Goal: Information Seeking & Learning: Learn about a topic

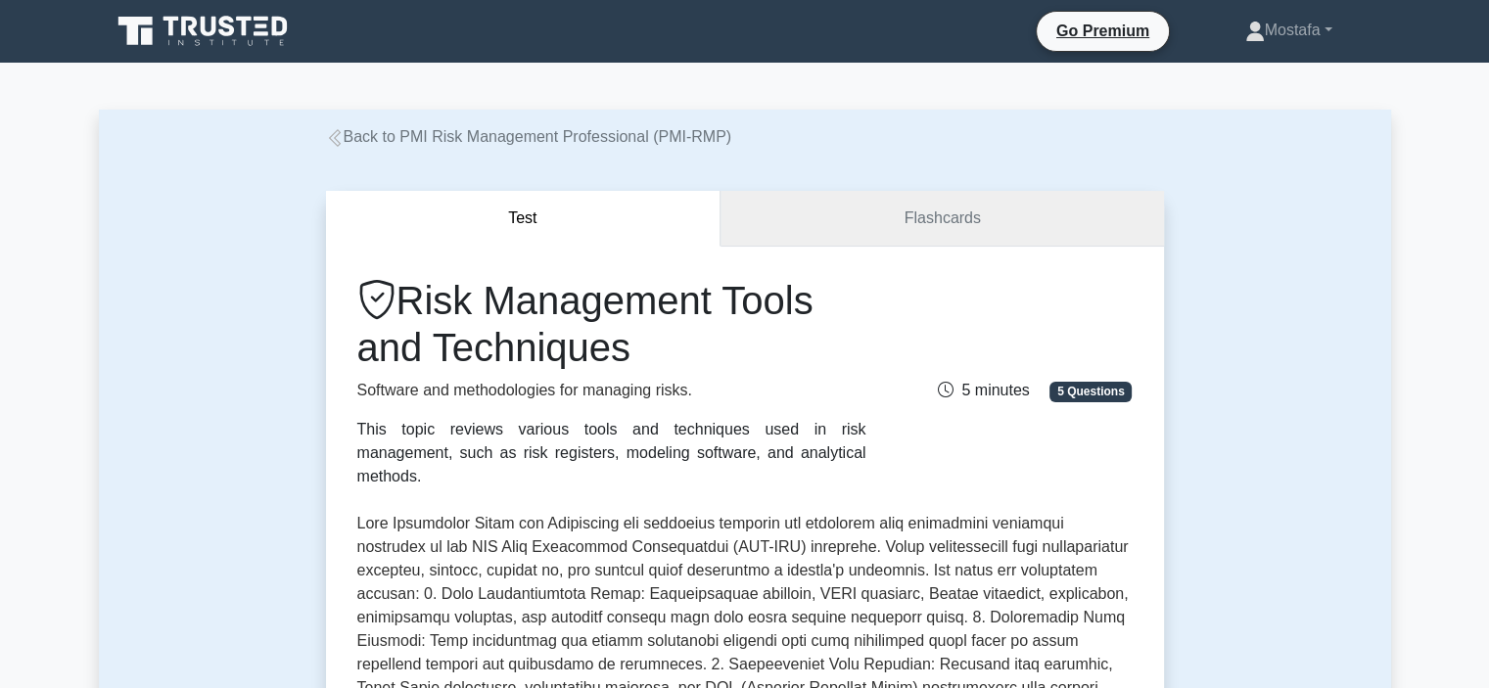
click at [997, 211] on link "Flashcards" at bounding box center [942, 219] width 443 height 56
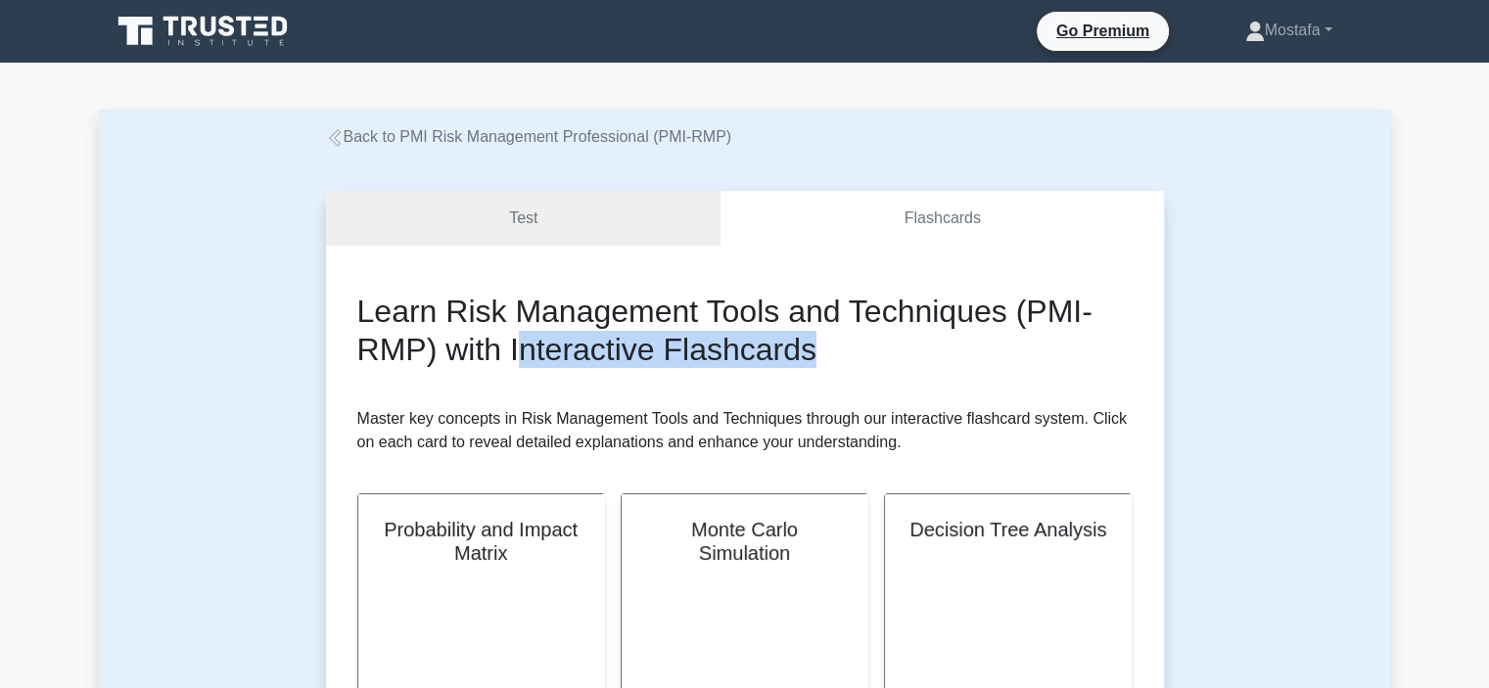
drag, startPoint x: 835, startPoint y: 363, endPoint x: 529, endPoint y: 338, distance: 307.5
click at [529, 338] on h2 "Learn Risk Management Tools and Techniques (PMI-RMP) with Interactive Flashcards" at bounding box center [744, 330] width 775 height 75
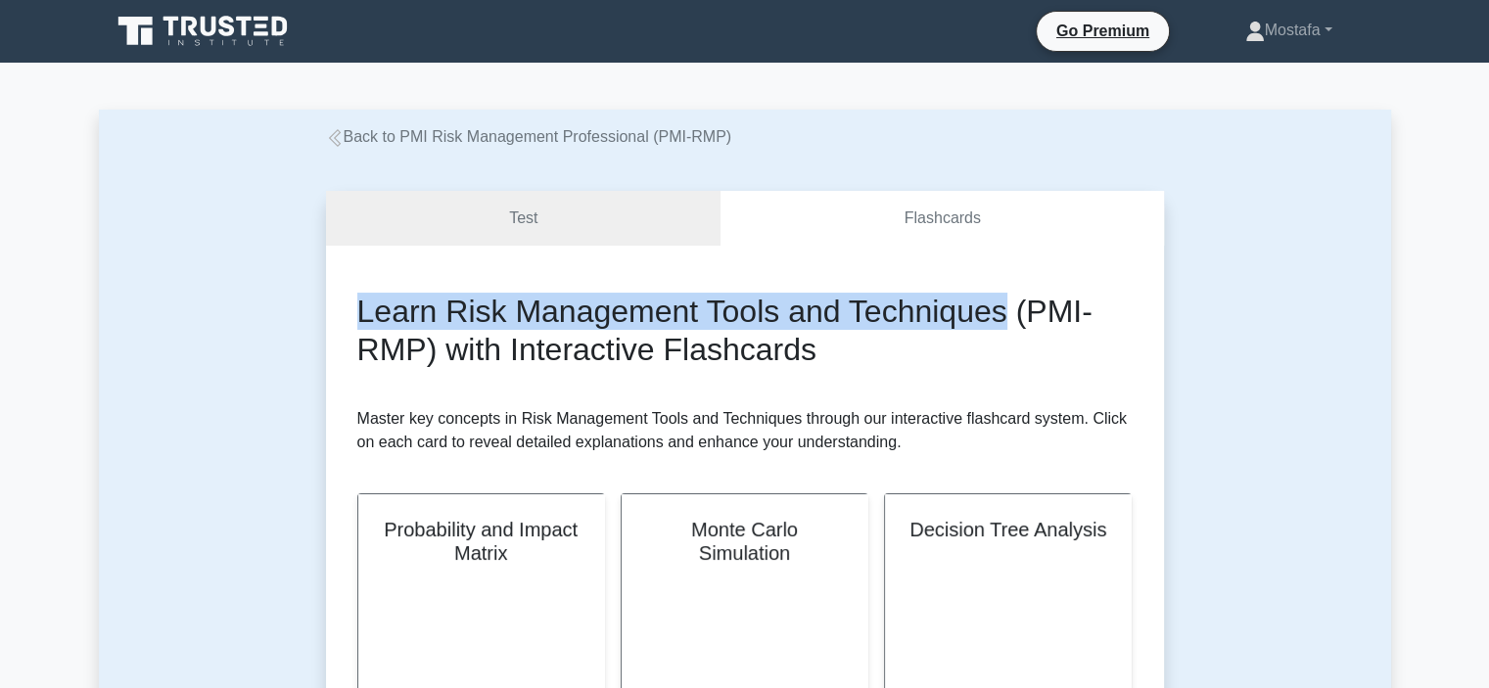
drag, startPoint x: 1009, startPoint y: 312, endPoint x: 352, endPoint y: 312, distance: 657.0
copy h2 "Learn Risk Management Tools and Techniques"
click at [641, 214] on link "Test" at bounding box center [524, 219] width 396 height 56
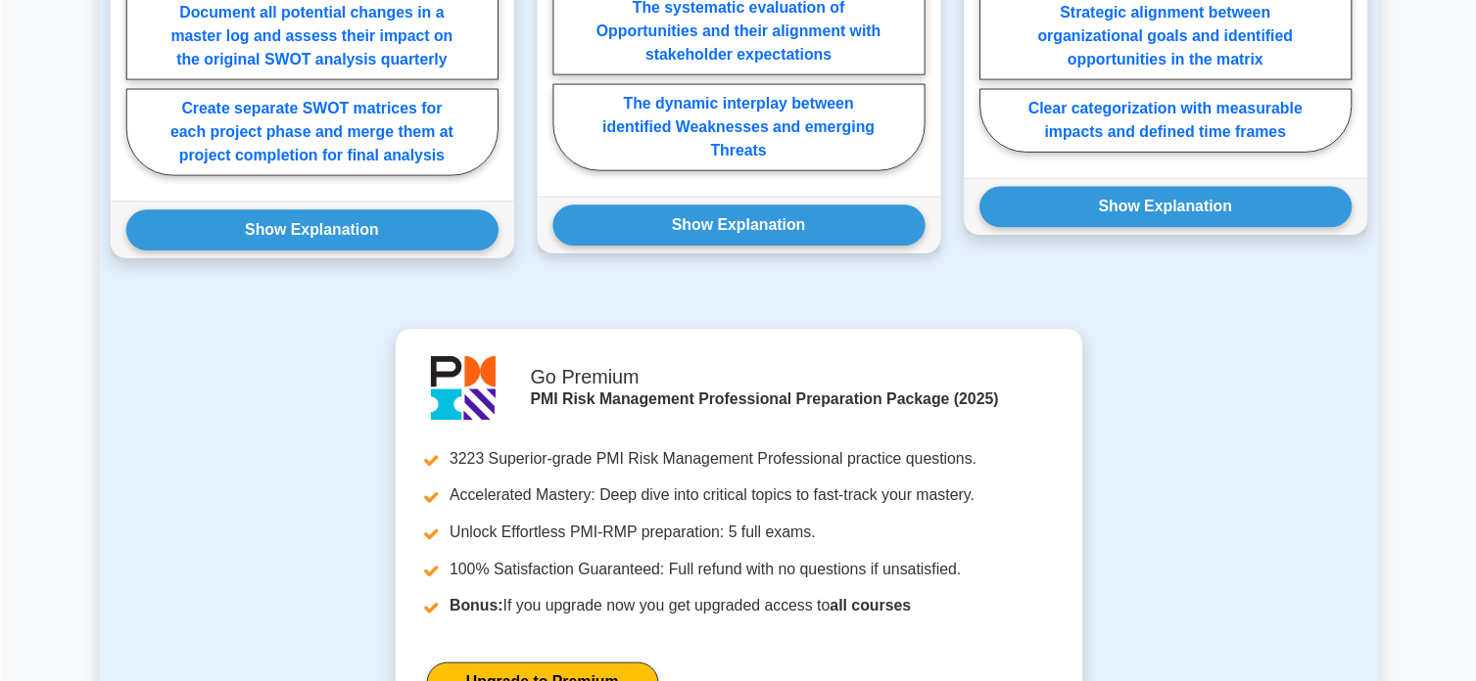
scroll to position [2350, 0]
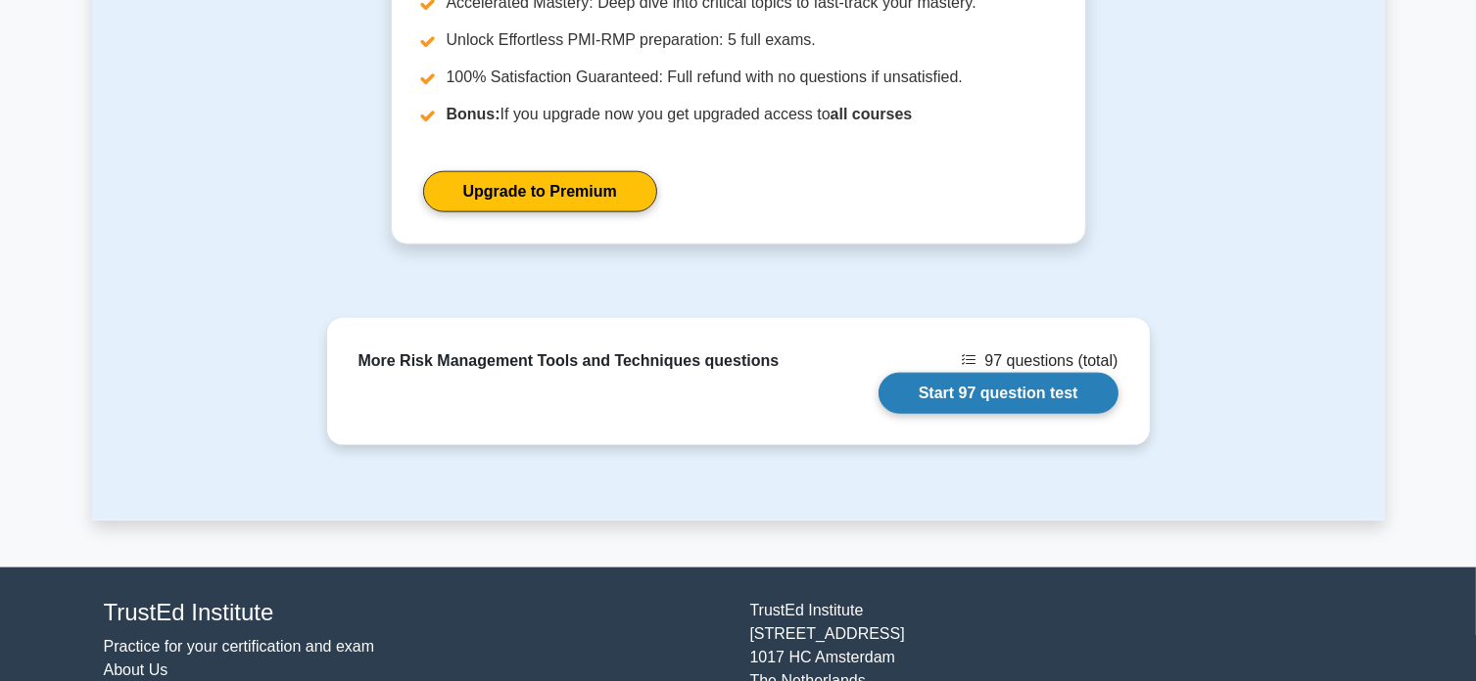
click at [1005, 373] on link "Start 97 question test" at bounding box center [998, 393] width 240 height 41
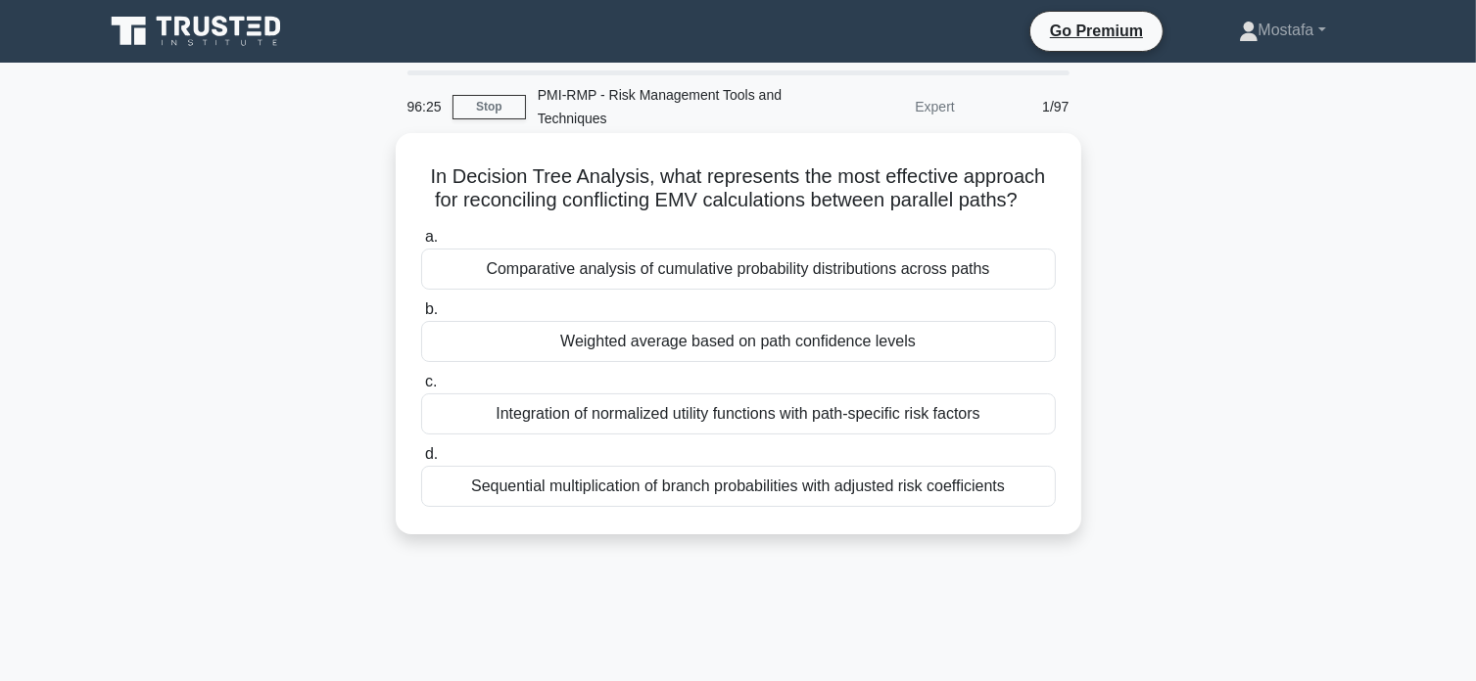
click at [1030, 348] on div "Weighted average based on path confidence levels" at bounding box center [738, 341] width 634 height 41
click at [421, 316] on input "b. Weighted average based on path confidence levels" at bounding box center [421, 310] width 0 height 13
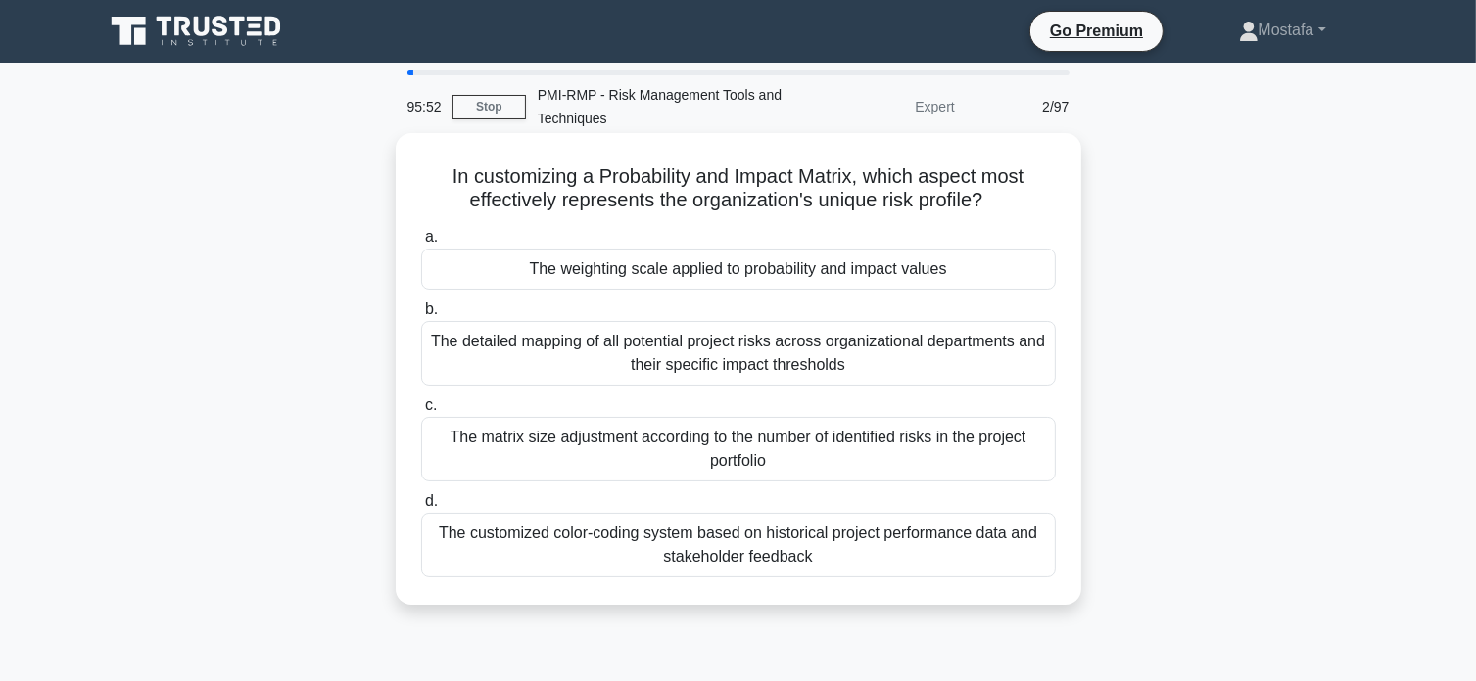
click at [1028, 568] on div "The customized color-coding system based on historical project performance data…" at bounding box center [738, 545] width 634 height 65
click at [421, 508] on input "d. The customized color-coding system based on historical project performance d…" at bounding box center [421, 501] width 0 height 13
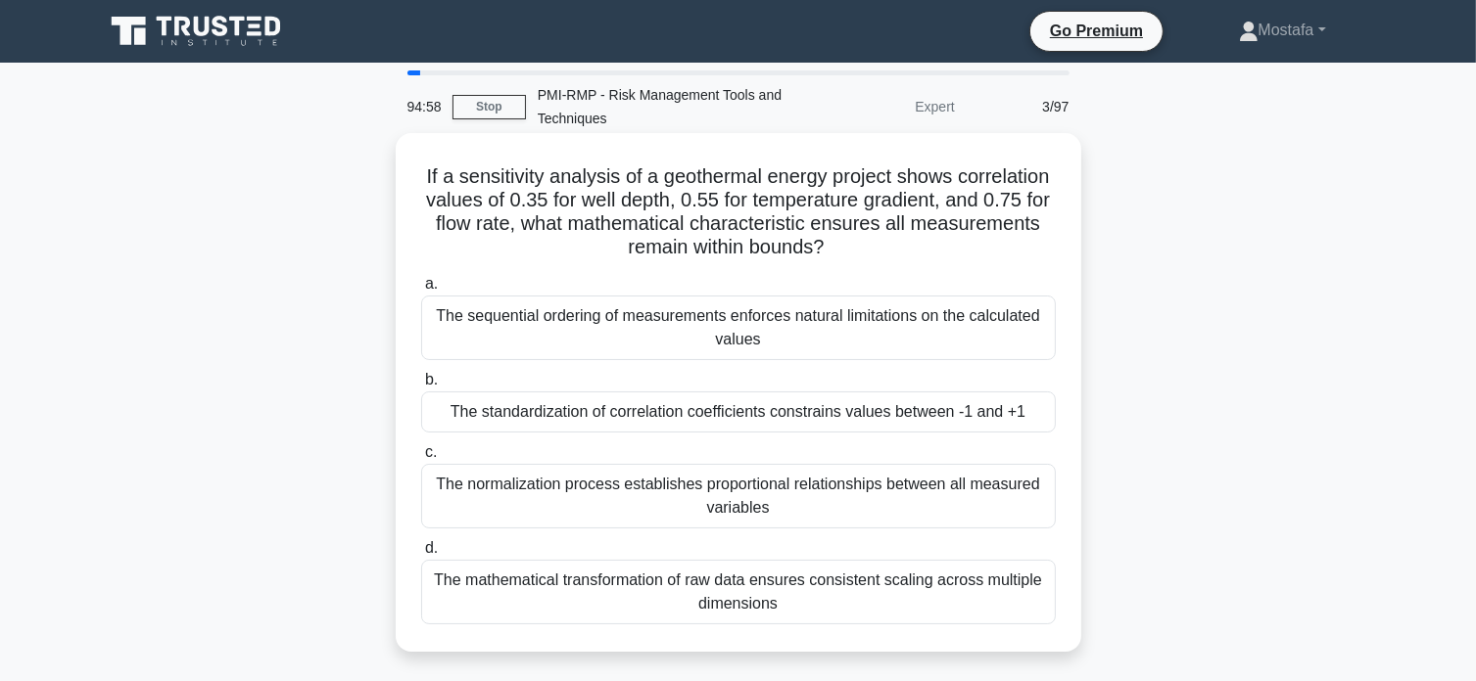
click at [1049, 426] on div "The standardization of correlation coefficients constrains values between -1 an…" at bounding box center [738, 412] width 634 height 41
click at [421, 387] on input "b. The standardization of correlation coefficients constrains values between -1…" at bounding box center [421, 380] width 0 height 13
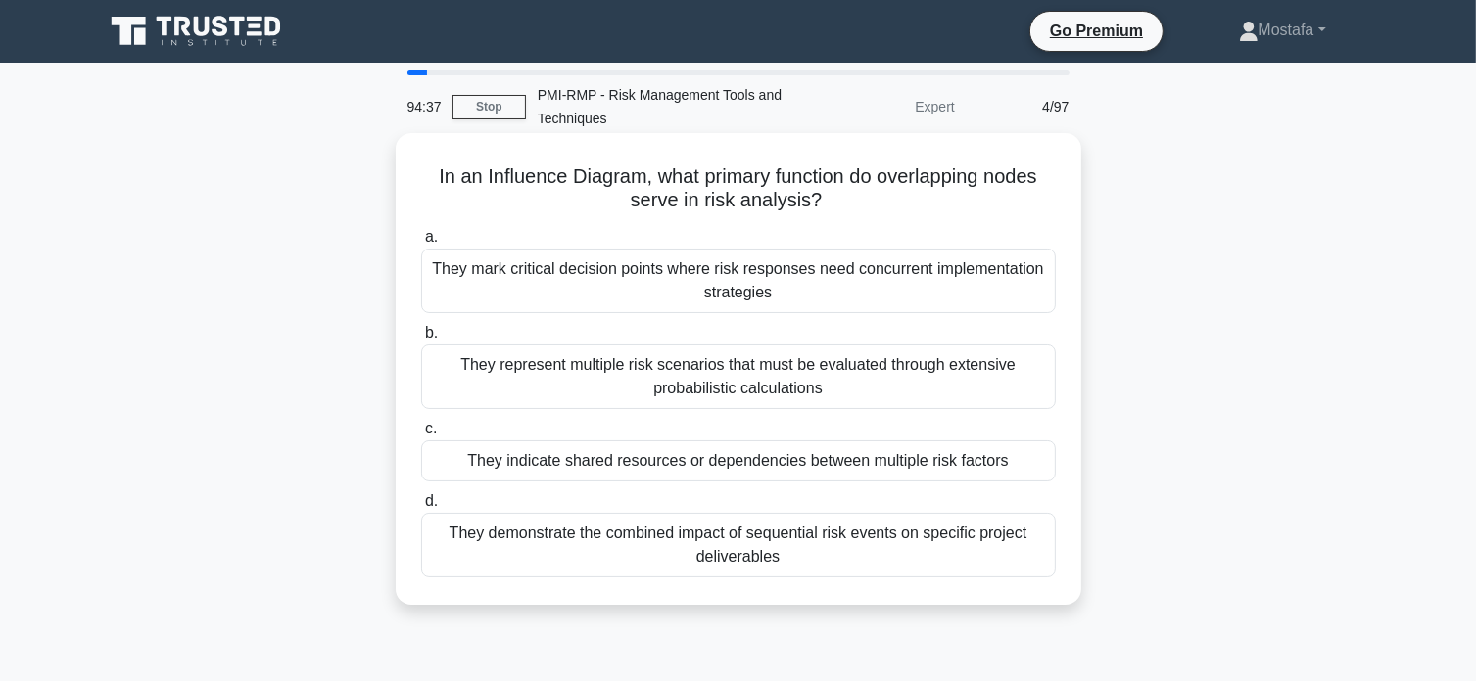
click at [1029, 470] on div "They indicate shared resources or dependencies between multiple risk factors" at bounding box center [738, 461] width 634 height 41
click at [421, 436] on input "c. They indicate shared resources or dependencies between multiple risk factors" at bounding box center [421, 429] width 0 height 13
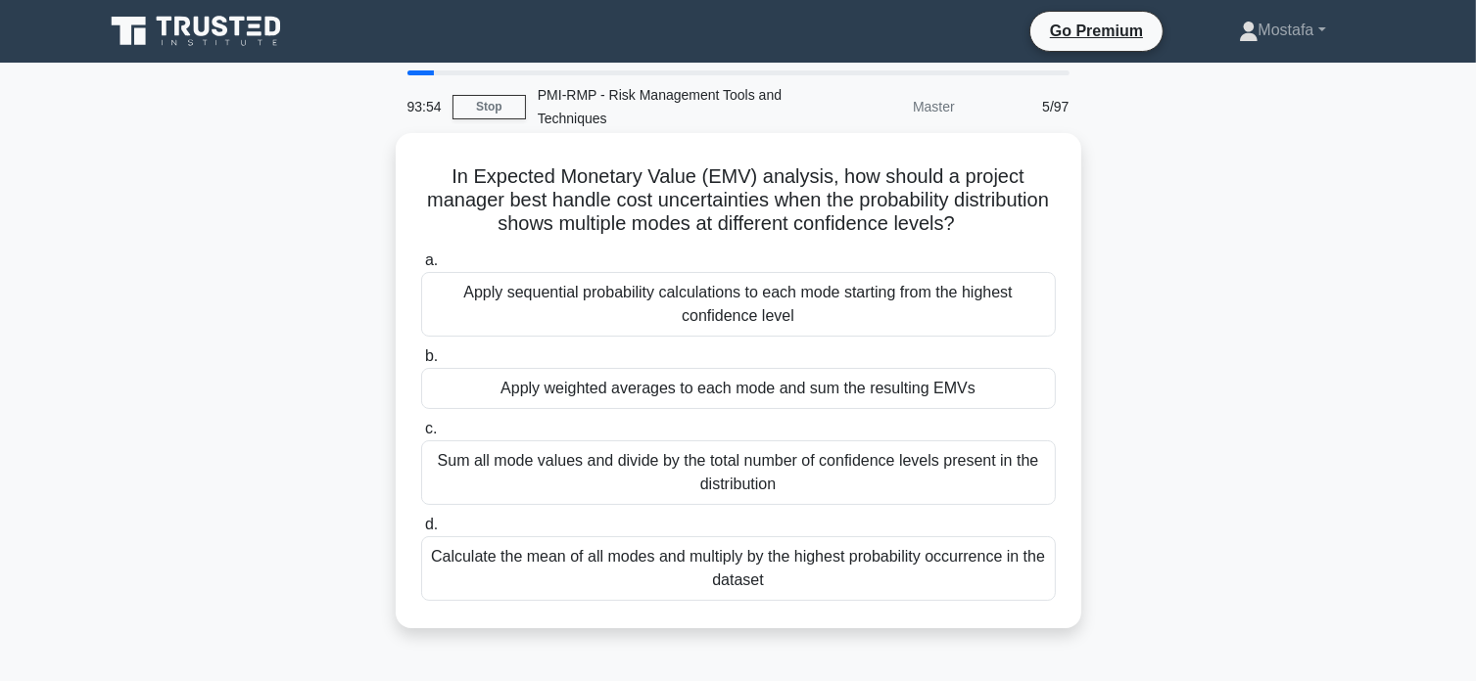
click at [1037, 316] on div "Apply sequential probability calculations to each mode starting from the highes…" at bounding box center [738, 304] width 634 height 65
click at [421, 267] on input "a. Apply sequential probability calculations to each mode starting from the hig…" at bounding box center [421, 261] width 0 height 13
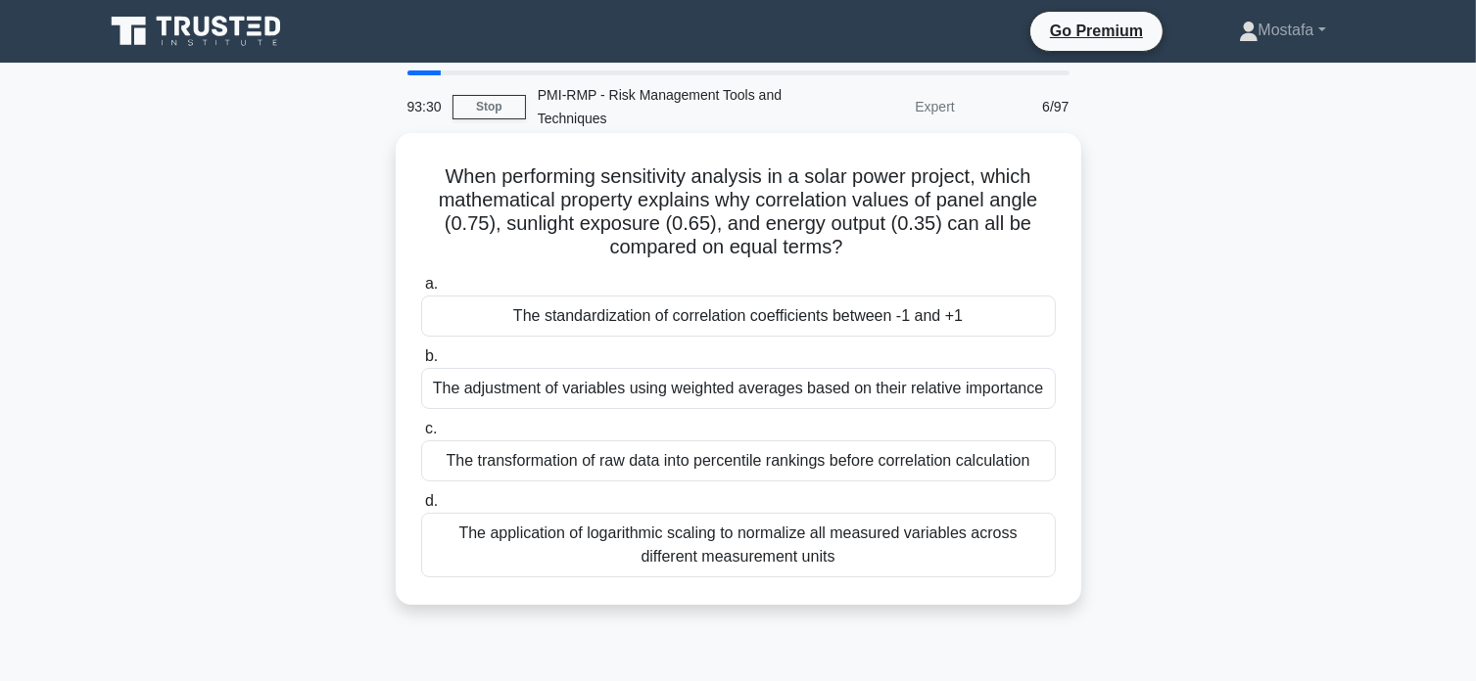
click at [1026, 320] on div "The standardization of correlation coefficients between -1 and +1" at bounding box center [738, 316] width 634 height 41
click at [421, 291] on input "a. The standardization of correlation coefficients between -1 and +1" at bounding box center [421, 284] width 0 height 13
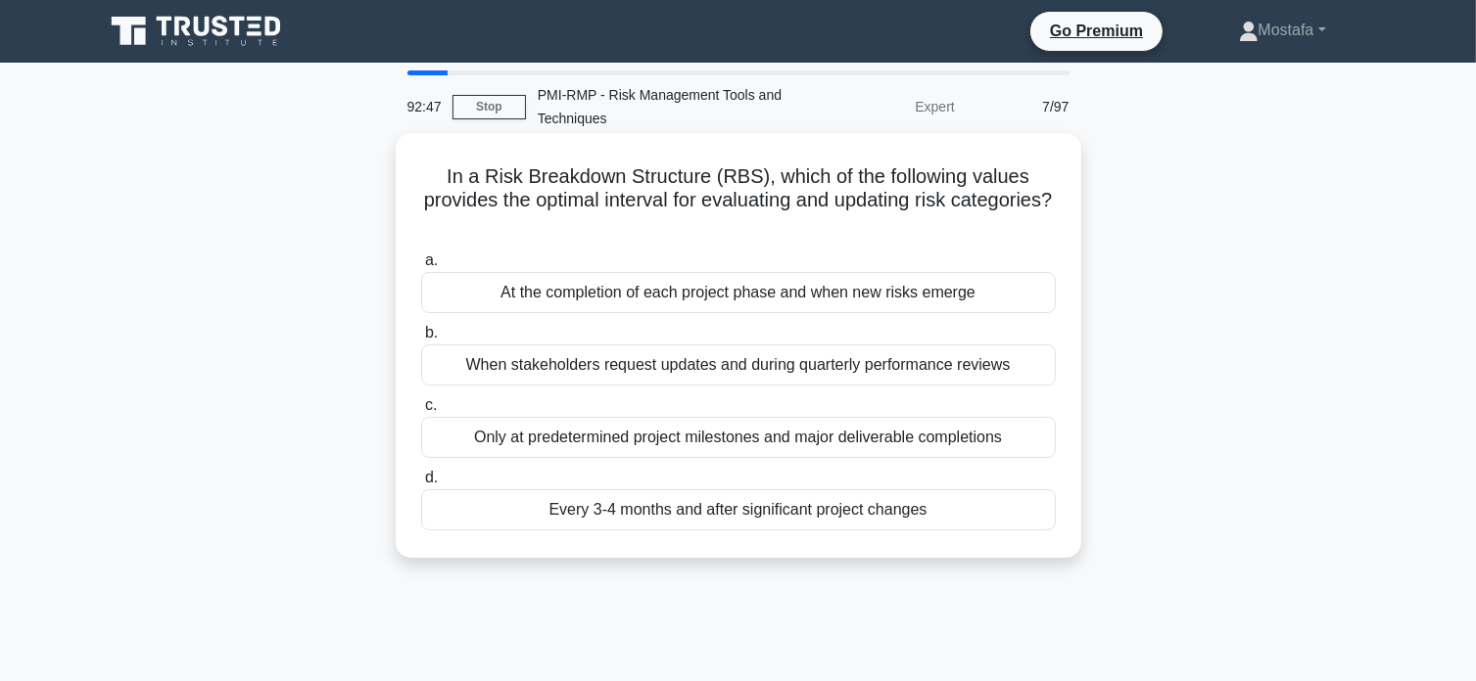
click at [1012, 377] on div "When stakeholders request updates and during quarterly performance reviews" at bounding box center [738, 365] width 634 height 41
click at [421, 340] on input "b. When stakeholders request updates and during quarterly performance reviews" at bounding box center [421, 333] width 0 height 13
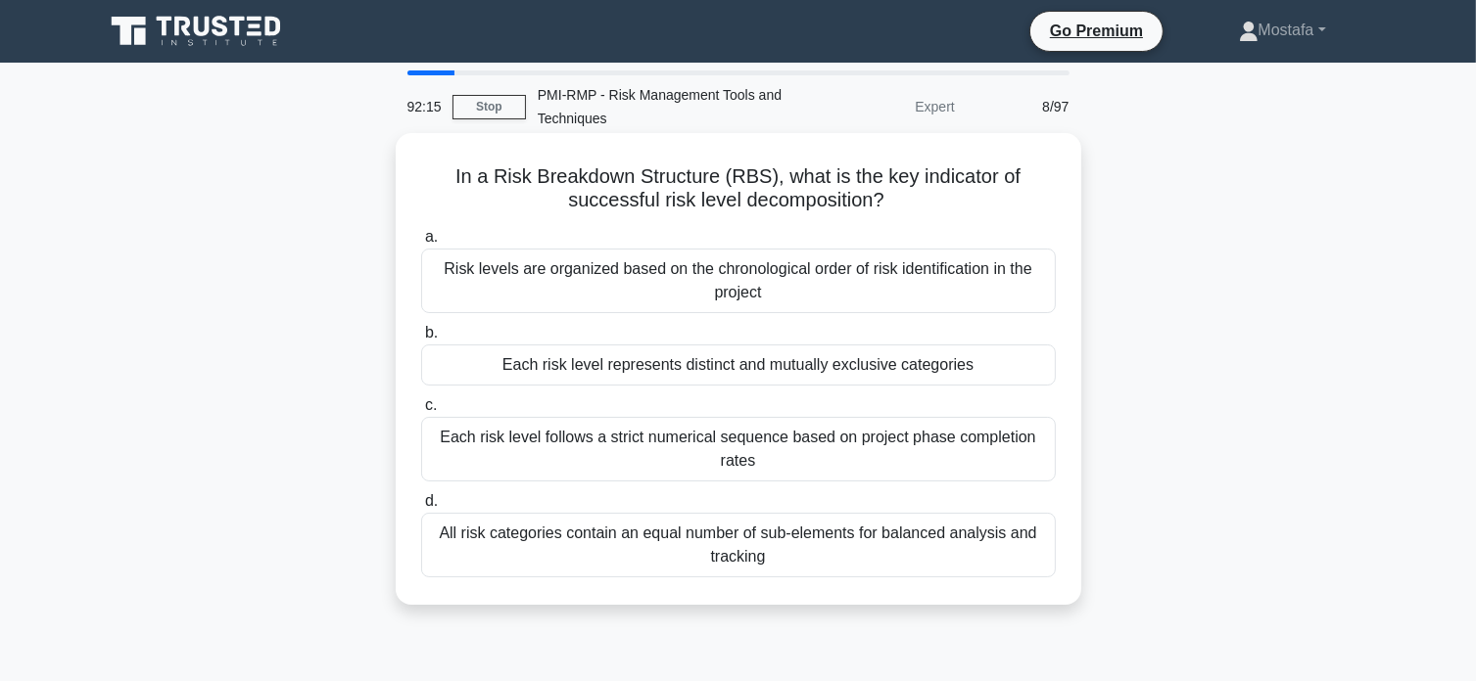
click at [1046, 285] on div "Risk levels are organized based on the chronological order of risk identificati…" at bounding box center [738, 281] width 634 height 65
click at [421, 244] on input "a. Risk levels are organized based on the chronological order of risk identific…" at bounding box center [421, 237] width 0 height 13
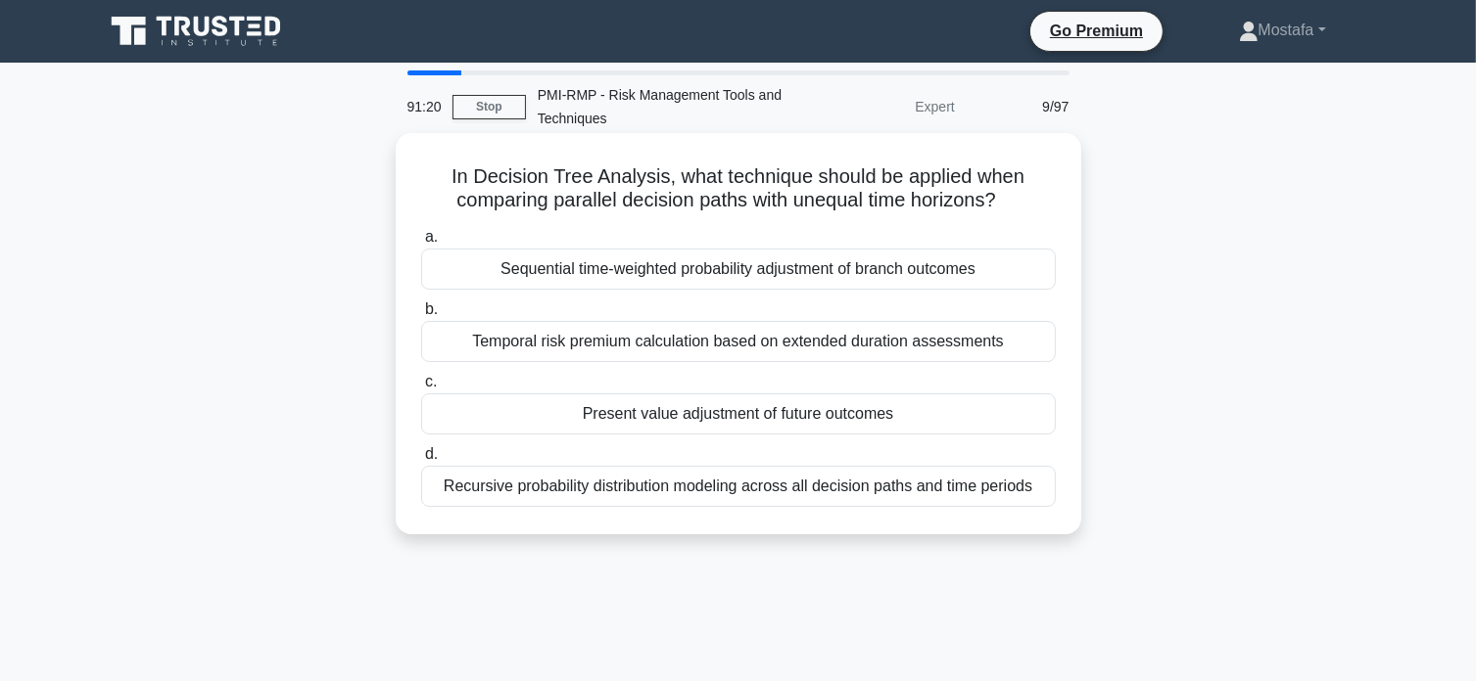
click at [1018, 277] on div "Sequential time-weighted probability adjustment of branch outcomes" at bounding box center [738, 269] width 634 height 41
click at [421, 244] on input "a. Sequential time-weighted probability adjustment of branch outcomes" at bounding box center [421, 237] width 0 height 13
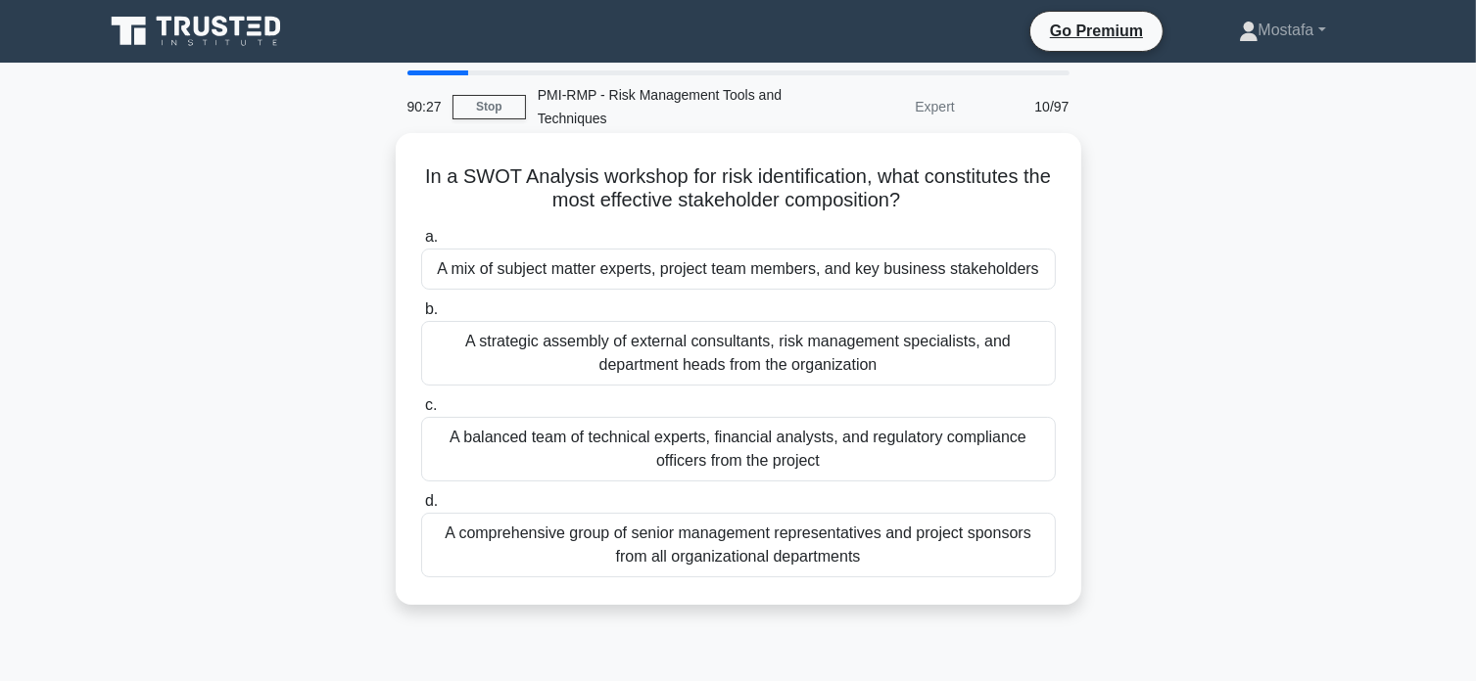
click at [999, 546] on div "A comprehensive group of senior management representatives and project sponsors…" at bounding box center [738, 545] width 634 height 65
click at [421, 508] on input "d. A comprehensive group of senior management representatives and project spons…" at bounding box center [421, 501] width 0 height 13
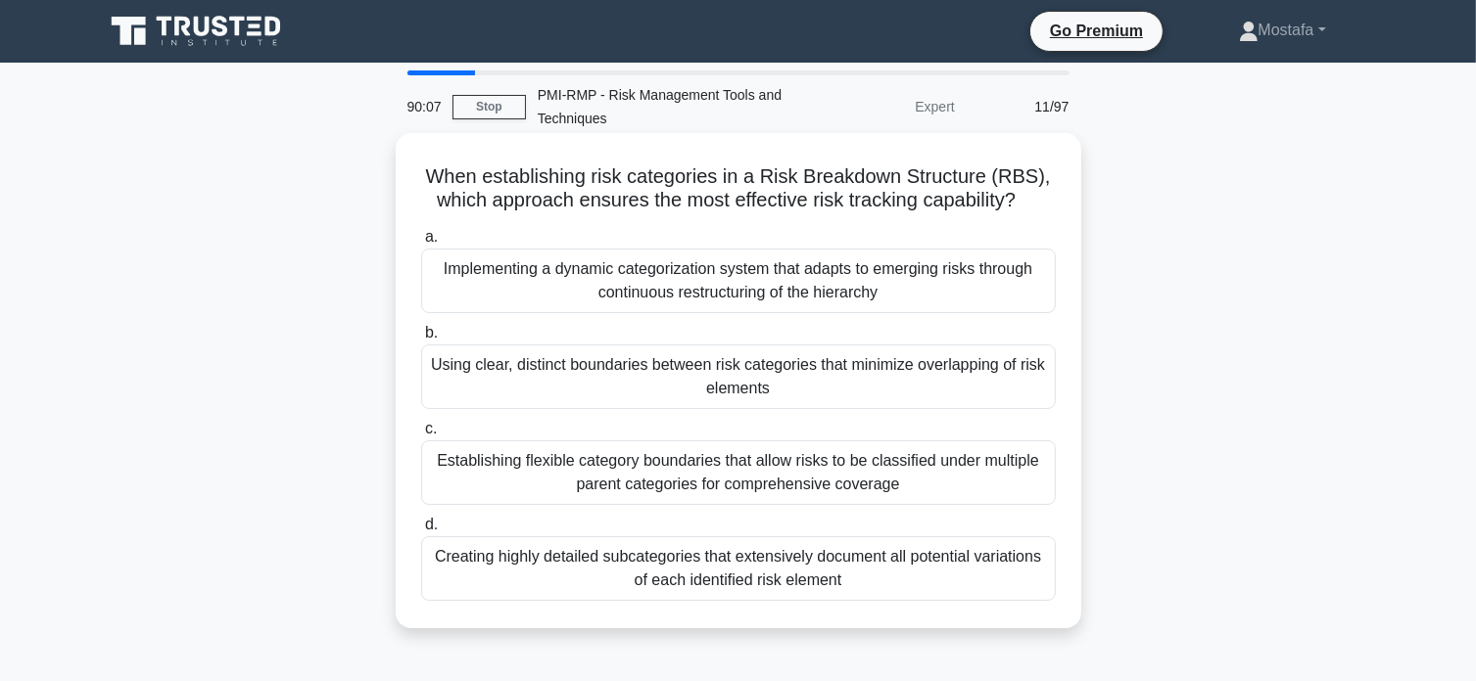
click at [1024, 391] on div "Using clear, distinct boundaries between risk categories that minimize overlapp…" at bounding box center [738, 377] width 634 height 65
click at [421, 340] on input "b. Using clear, distinct boundaries between risk categories that minimize overl…" at bounding box center [421, 333] width 0 height 13
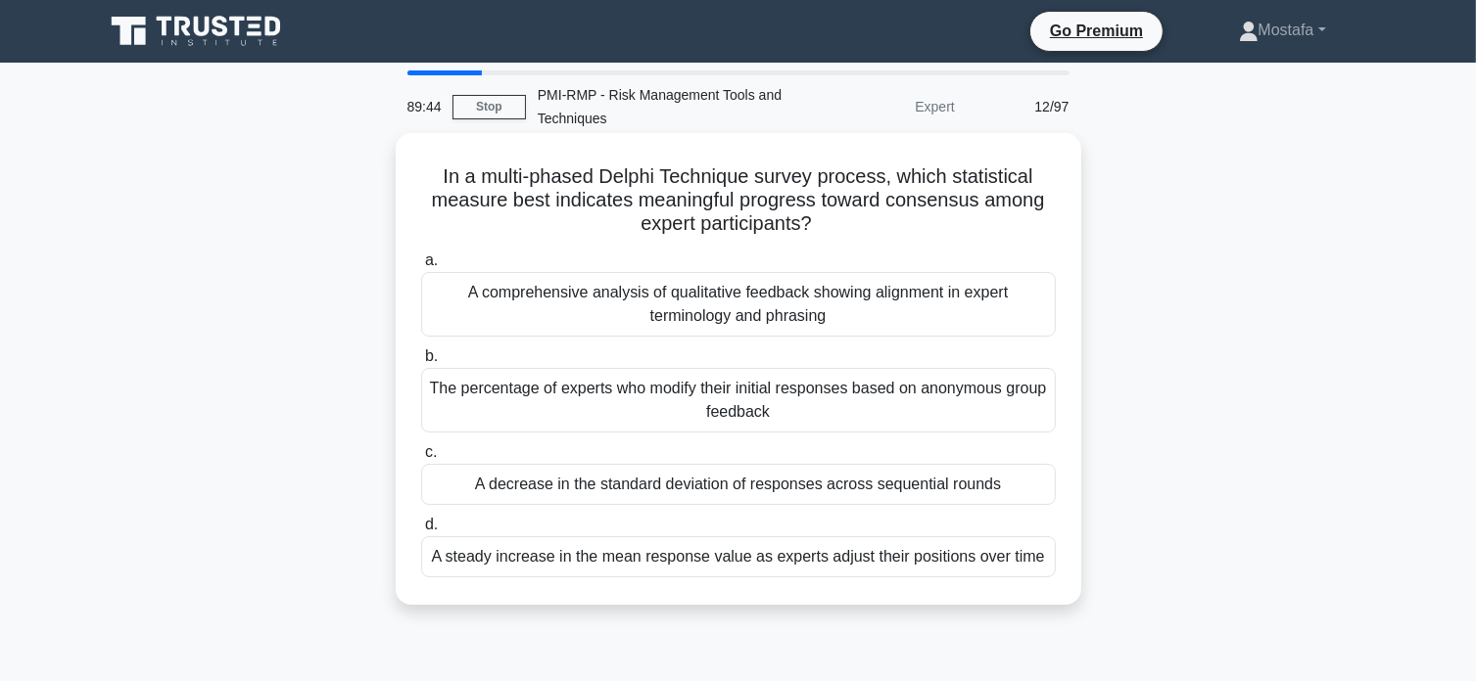
click at [1013, 485] on div "A decrease in the standard deviation of responses across sequential rounds" at bounding box center [738, 484] width 634 height 41
click at [421, 459] on input "c. A decrease in the standard deviation of responses across sequential rounds" at bounding box center [421, 452] width 0 height 13
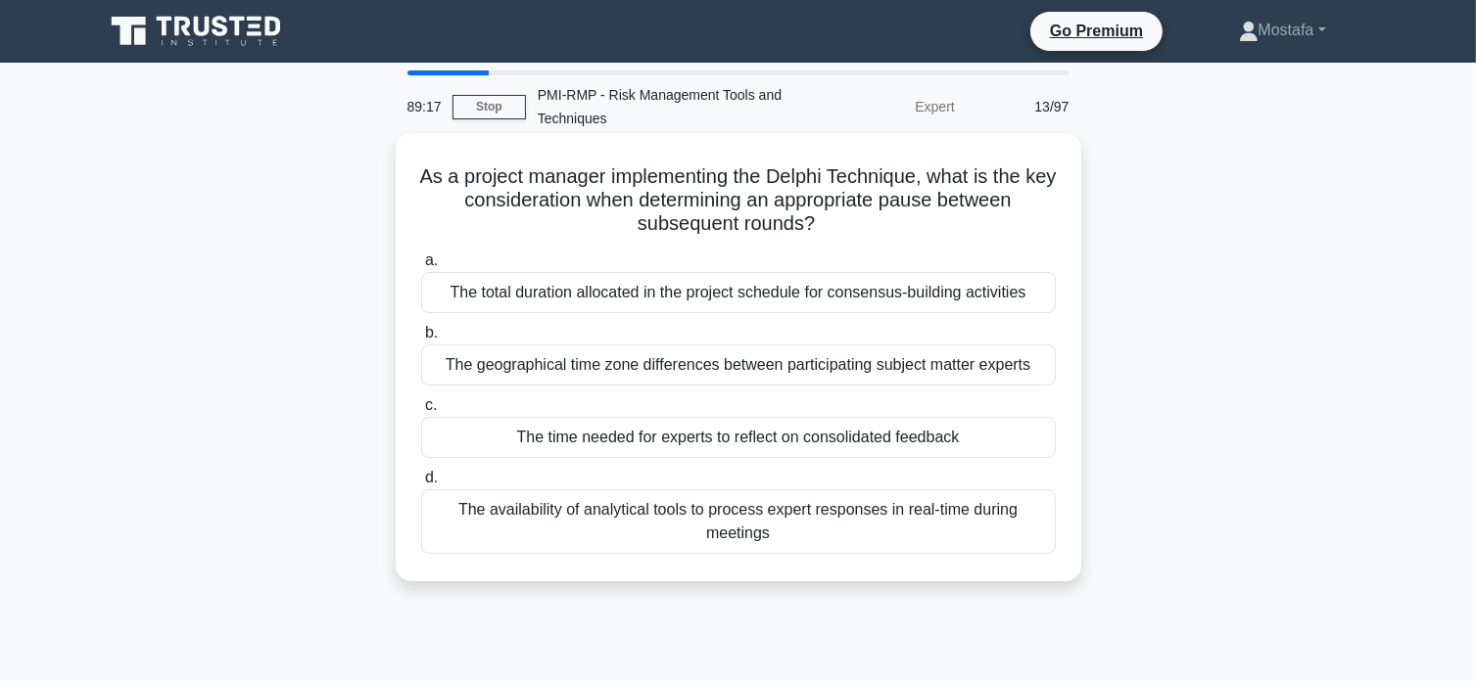
click at [1043, 439] on div "The time needed for experts to reflect on consolidated feedback" at bounding box center [738, 437] width 634 height 41
click at [421, 412] on input "c. The time needed for experts to reflect on consolidated feedback" at bounding box center [421, 405] width 0 height 13
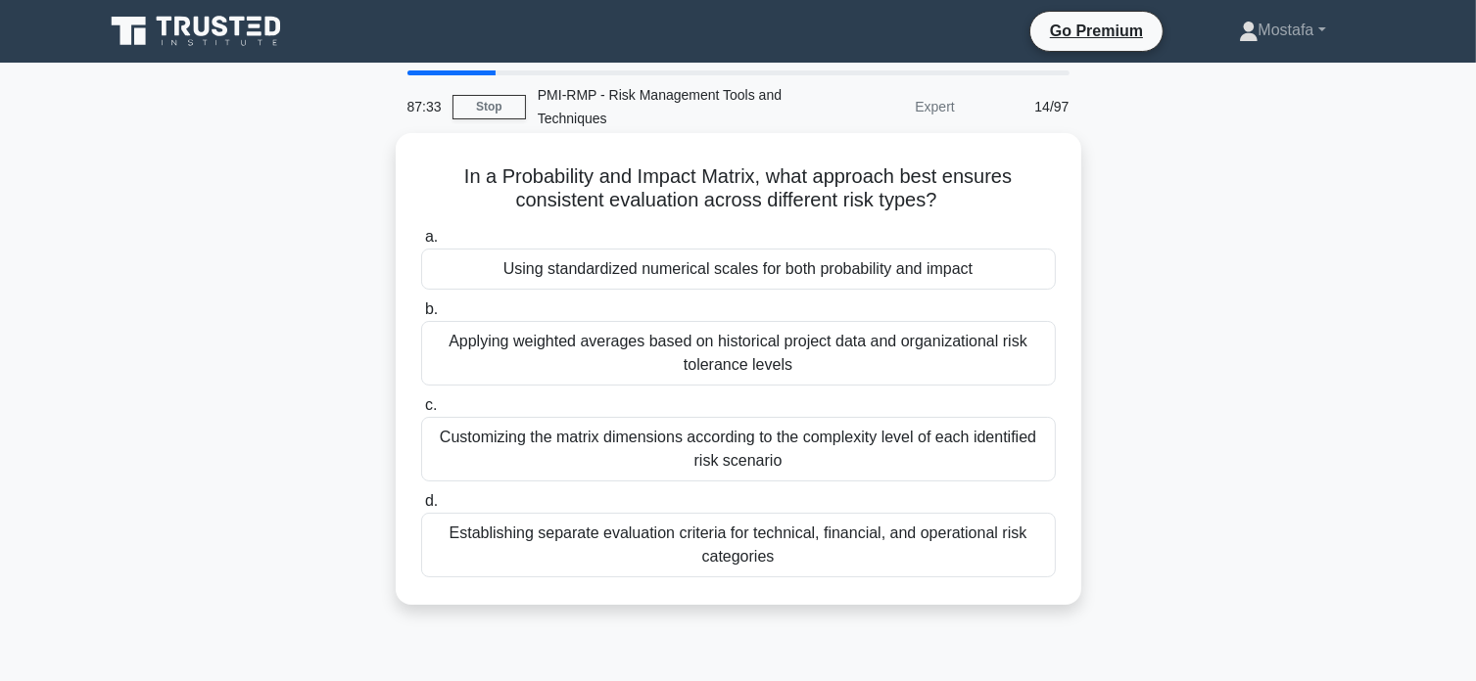
click at [1025, 351] on div "Applying weighted averages based on historical project data and organizational …" at bounding box center [738, 353] width 634 height 65
click at [421, 316] on input "b. Applying weighted averages based on historical project data and organization…" at bounding box center [421, 310] width 0 height 13
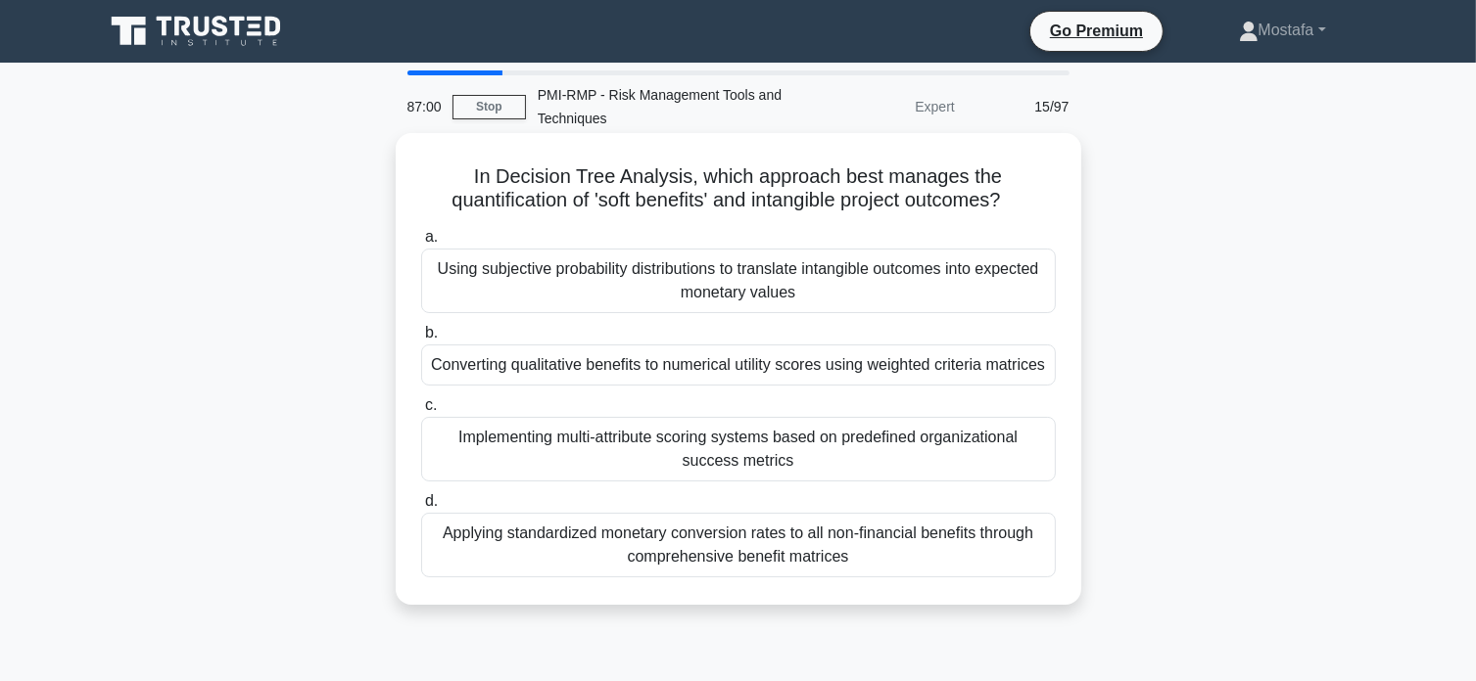
click at [1038, 371] on div "Converting qualitative benefits to numerical utility scores using weighted crit…" at bounding box center [738, 365] width 634 height 41
click at [421, 340] on input "b. Converting qualitative benefits to numerical utility scores using weighted c…" at bounding box center [421, 333] width 0 height 13
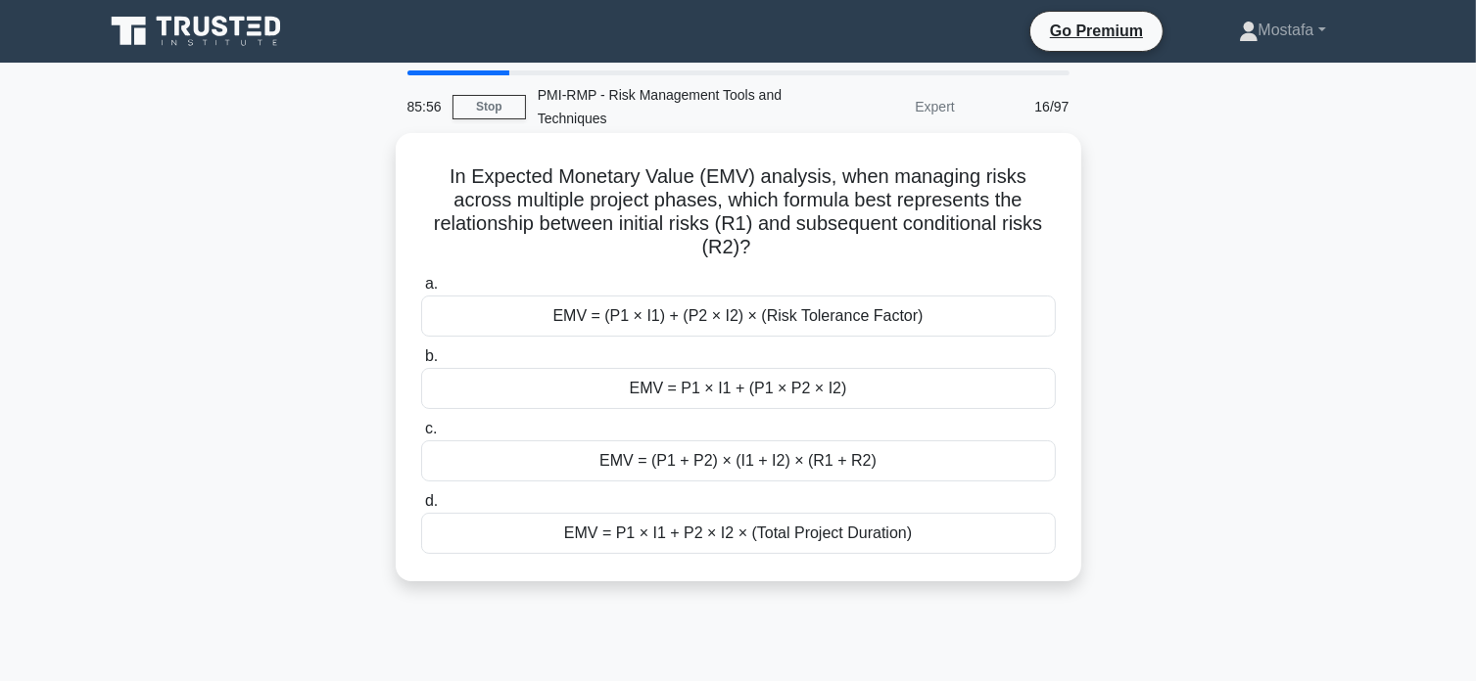
click at [1030, 312] on div "EMV = (P1 × I1) + (P2 × I2) × (Risk Tolerance Factor)" at bounding box center [738, 316] width 634 height 41
click at [421, 291] on input "a. EMV = (P1 × I1) + (P2 × I2) × (Risk Tolerance Factor)" at bounding box center [421, 284] width 0 height 13
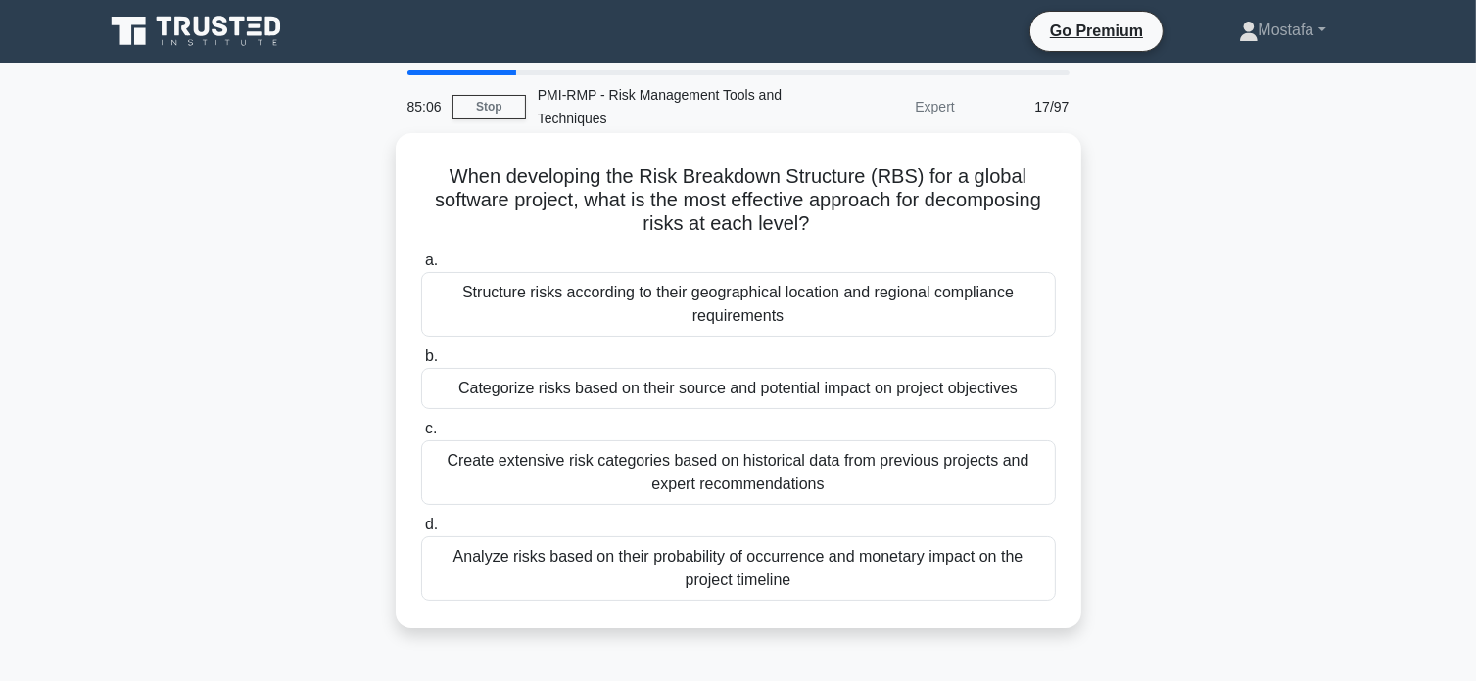
click at [1032, 392] on div "Categorize risks based on their source and potential impact on project objectiv…" at bounding box center [738, 388] width 634 height 41
click at [421, 363] on input "b. Categorize risks based on their source and potential impact on project objec…" at bounding box center [421, 357] width 0 height 13
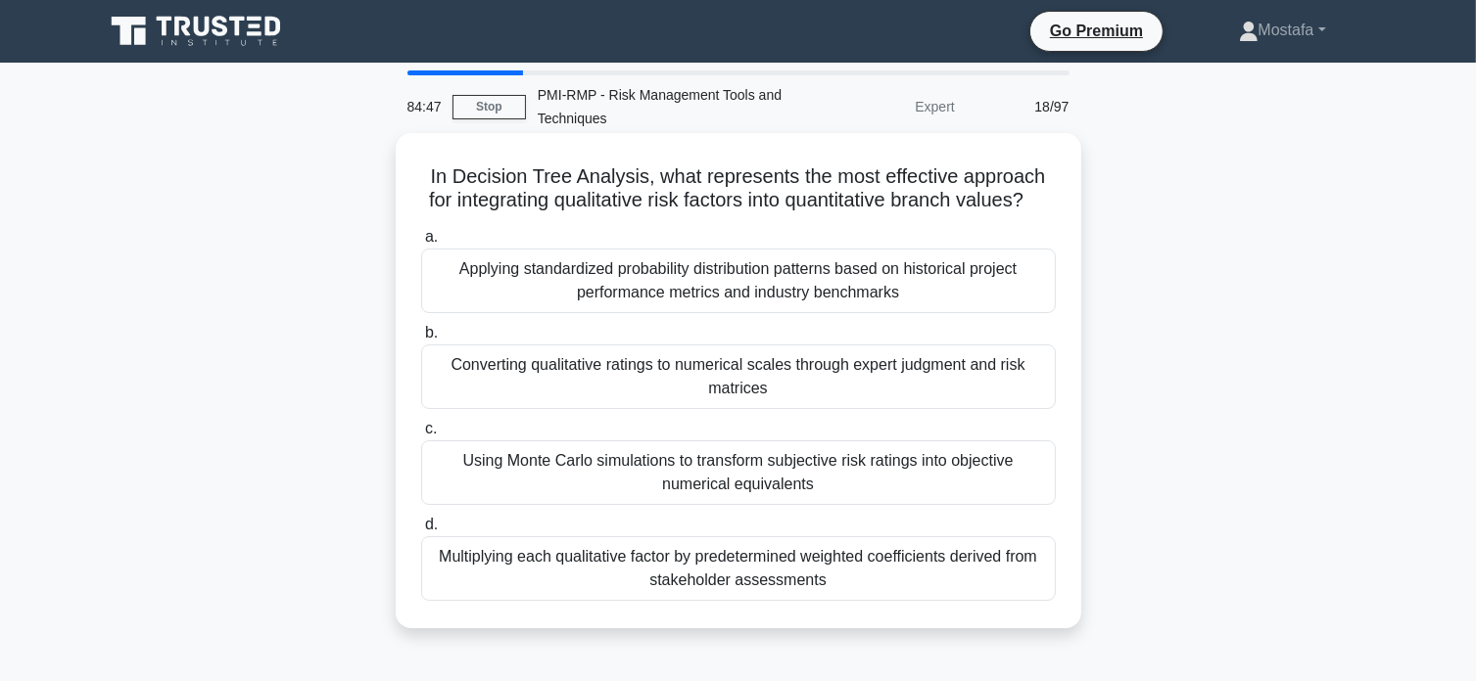
click at [1044, 498] on div "Using Monte Carlo simulations to transform subjective risk ratings into objecti…" at bounding box center [738, 473] width 634 height 65
click at [421, 436] on input "c. Using Monte Carlo simulations to transform subjective risk ratings into obje…" at bounding box center [421, 429] width 0 height 13
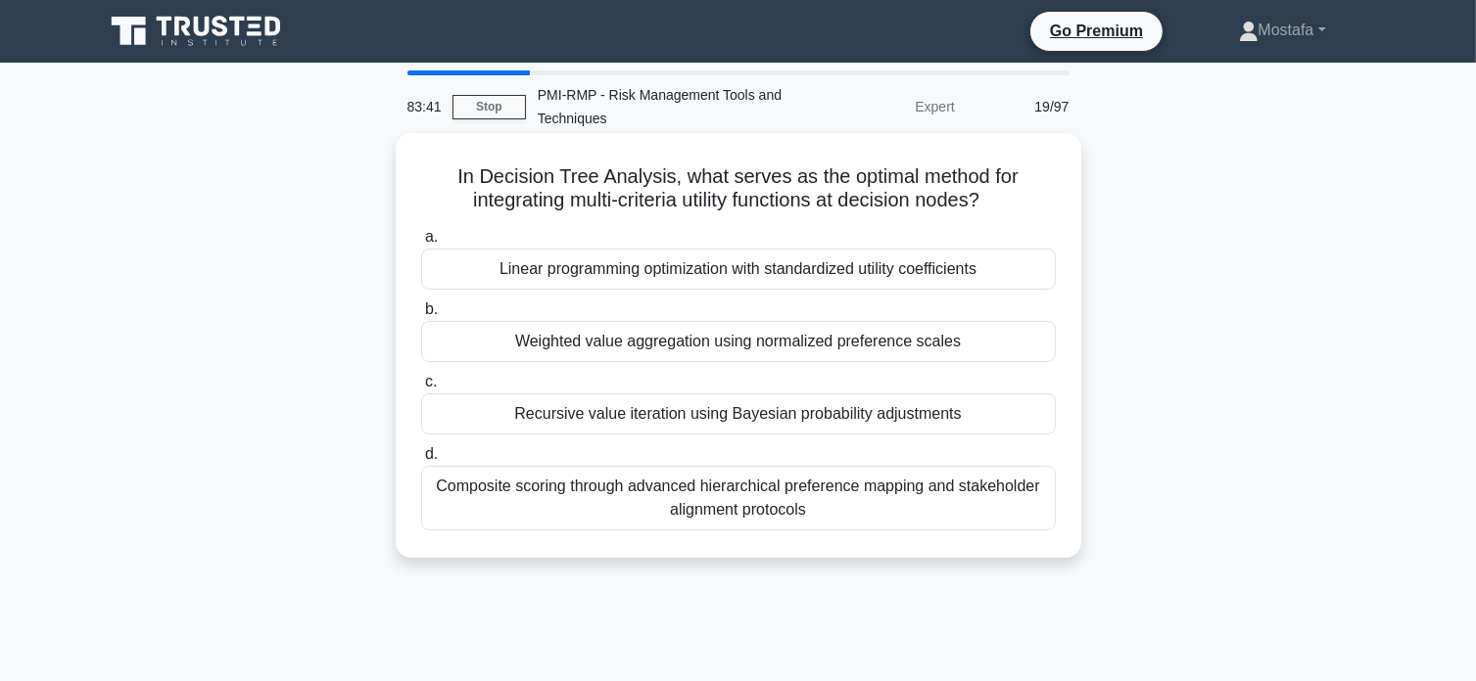
click at [1044, 518] on div "Composite scoring through advanced hierarchical preference mapping and stakehol…" at bounding box center [738, 498] width 634 height 65
click at [421, 461] on input "d. Composite scoring through advanced hierarchical preference mapping and stake…" at bounding box center [421, 454] width 0 height 13
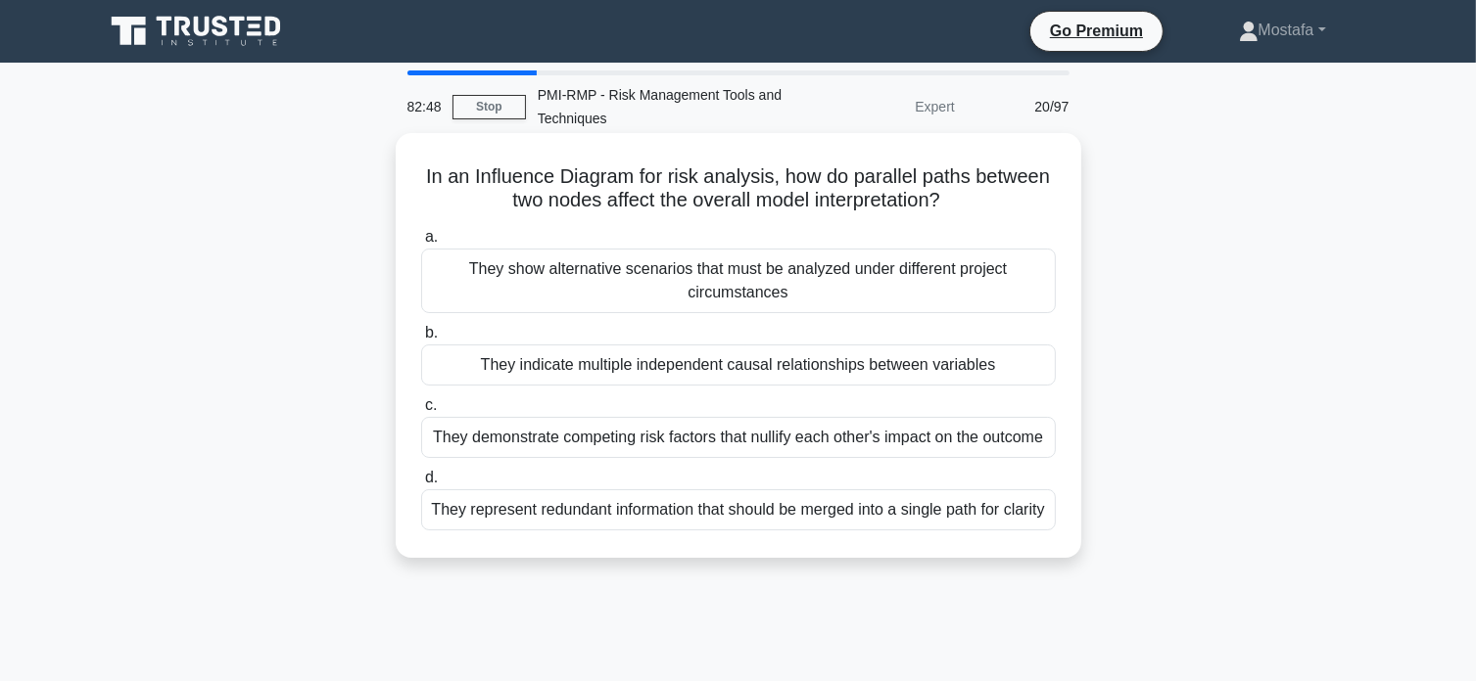
click at [1032, 367] on div "They indicate multiple independent causal relationships between variables" at bounding box center [738, 365] width 634 height 41
click at [421, 340] on input "b. They indicate multiple independent causal relationships between variables" at bounding box center [421, 333] width 0 height 13
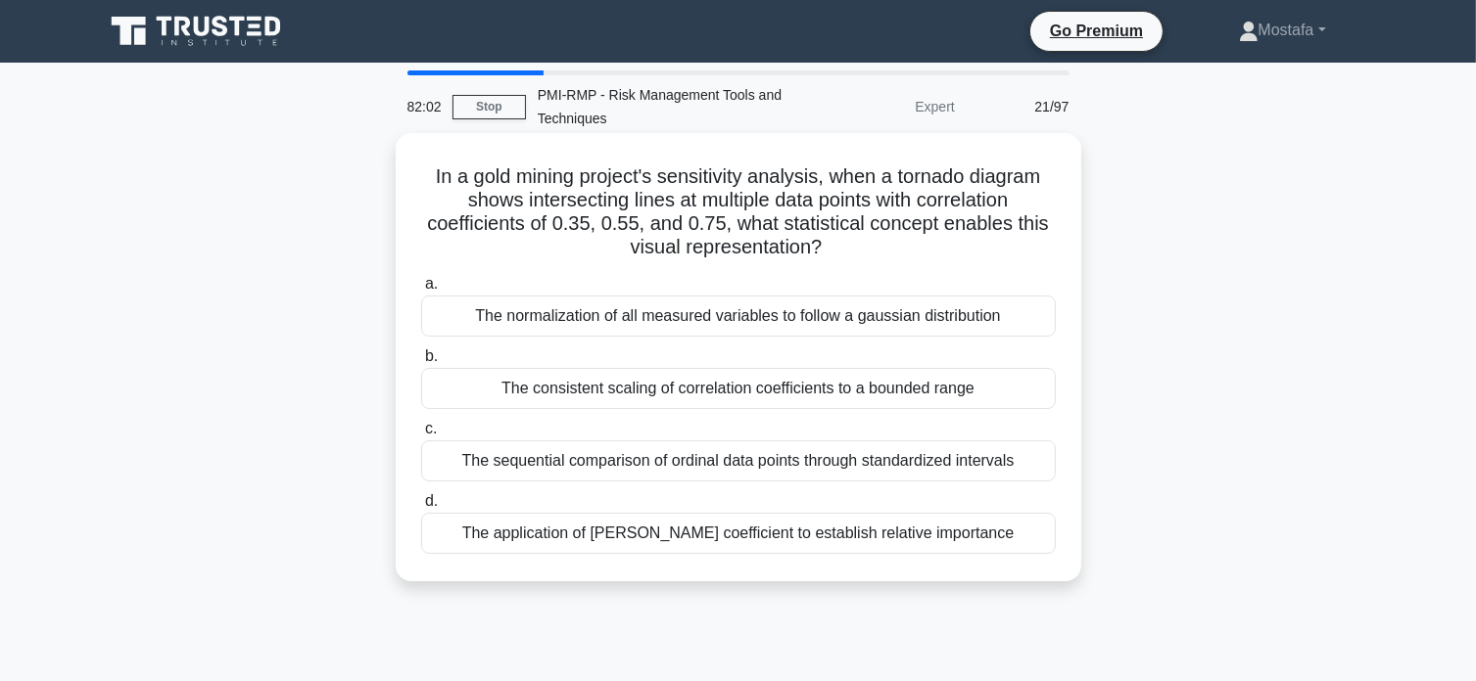
click at [1034, 320] on div "The normalization of all measured variables to follow a gaussian distribution" at bounding box center [738, 316] width 634 height 41
click at [421, 291] on input "a. The normalization of all measured variables to follow a gaussian distribution" at bounding box center [421, 284] width 0 height 13
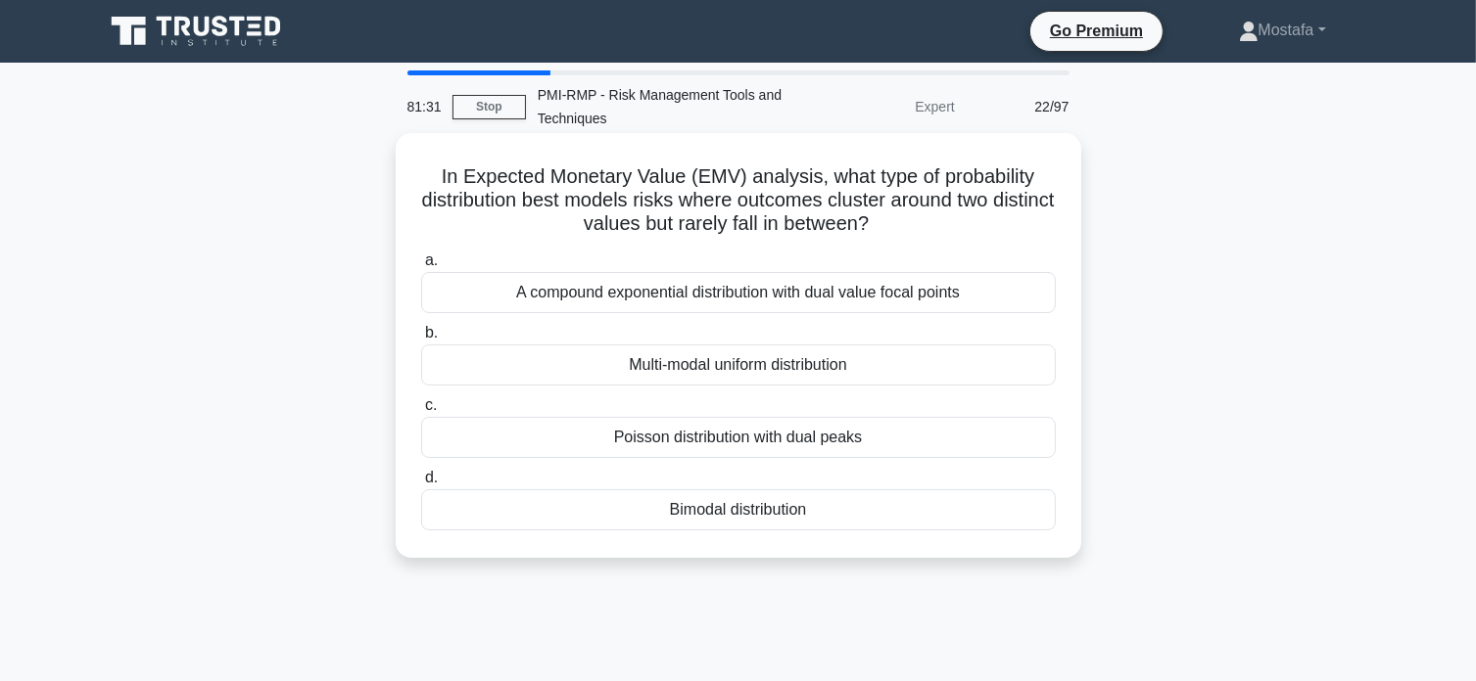
click at [1031, 297] on div "A compound exponential distribution with dual value focal points" at bounding box center [738, 292] width 634 height 41
click at [421, 267] on input "a. A compound exponential distribution with dual value focal points" at bounding box center [421, 261] width 0 height 13
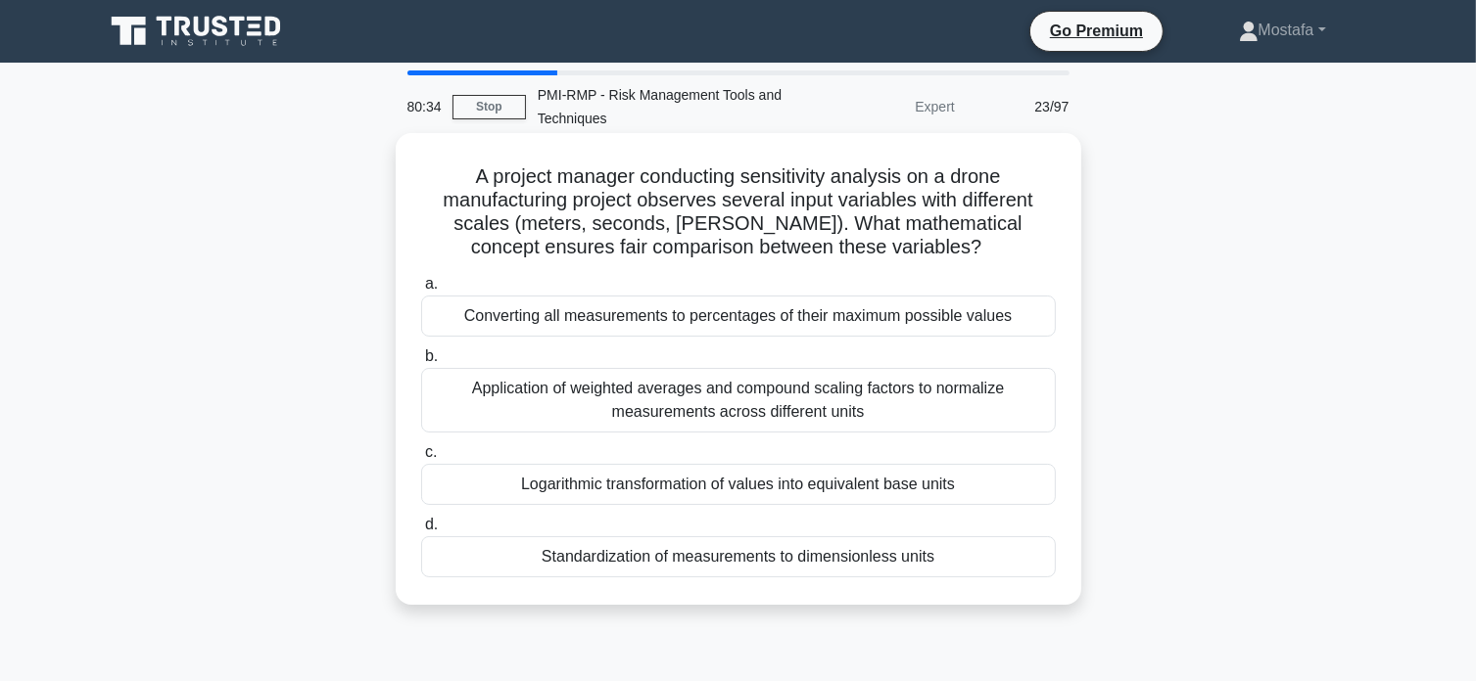
click at [1040, 412] on div "Application of weighted averages and compound scaling factors to normalize meas…" at bounding box center [738, 400] width 634 height 65
click at [421, 363] on input "b. Application of weighted averages and compound scaling factors to normalize m…" at bounding box center [421, 357] width 0 height 13
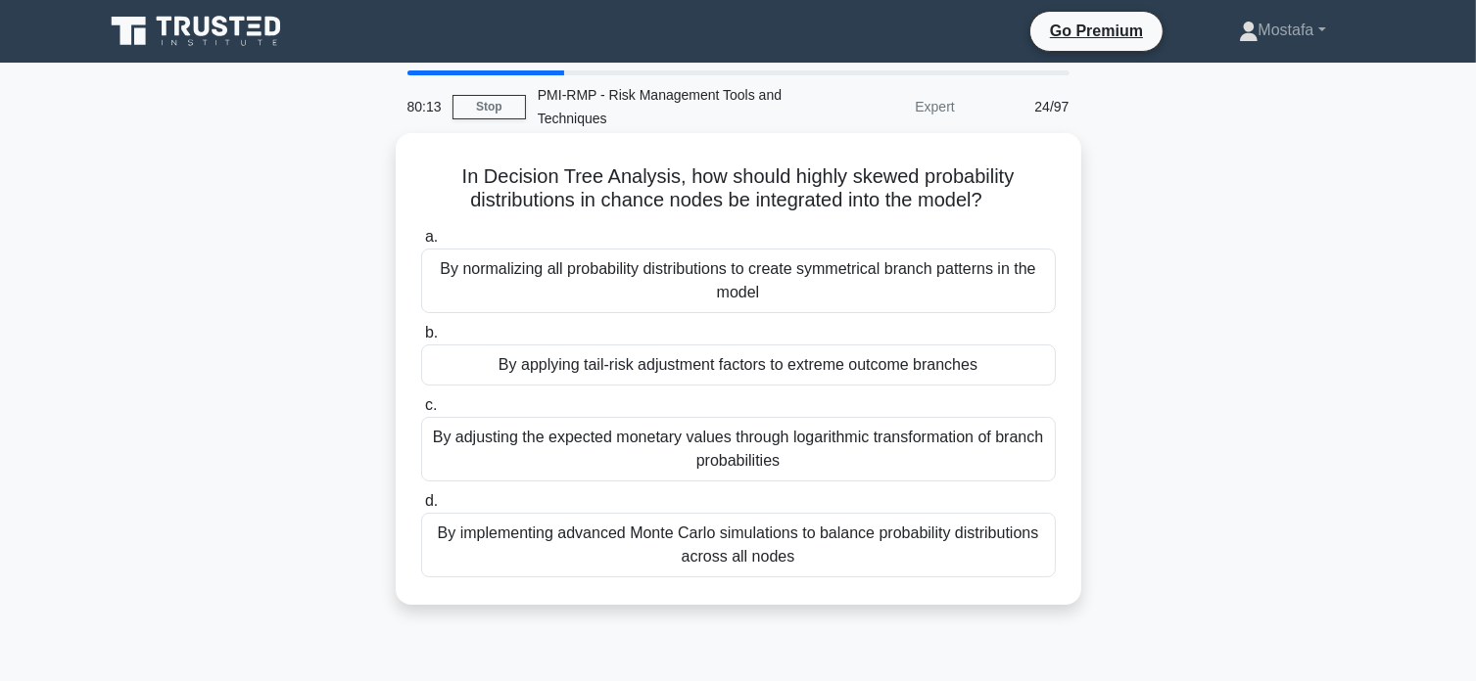
click at [1037, 297] on div "By normalizing all probability distributions to create symmetrical branch patte…" at bounding box center [738, 281] width 634 height 65
click at [421, 244] on input "a. By normalizing all probability distributions to create symmetrical branch pa…" at bounding box center [421, 237] width 0 height 13
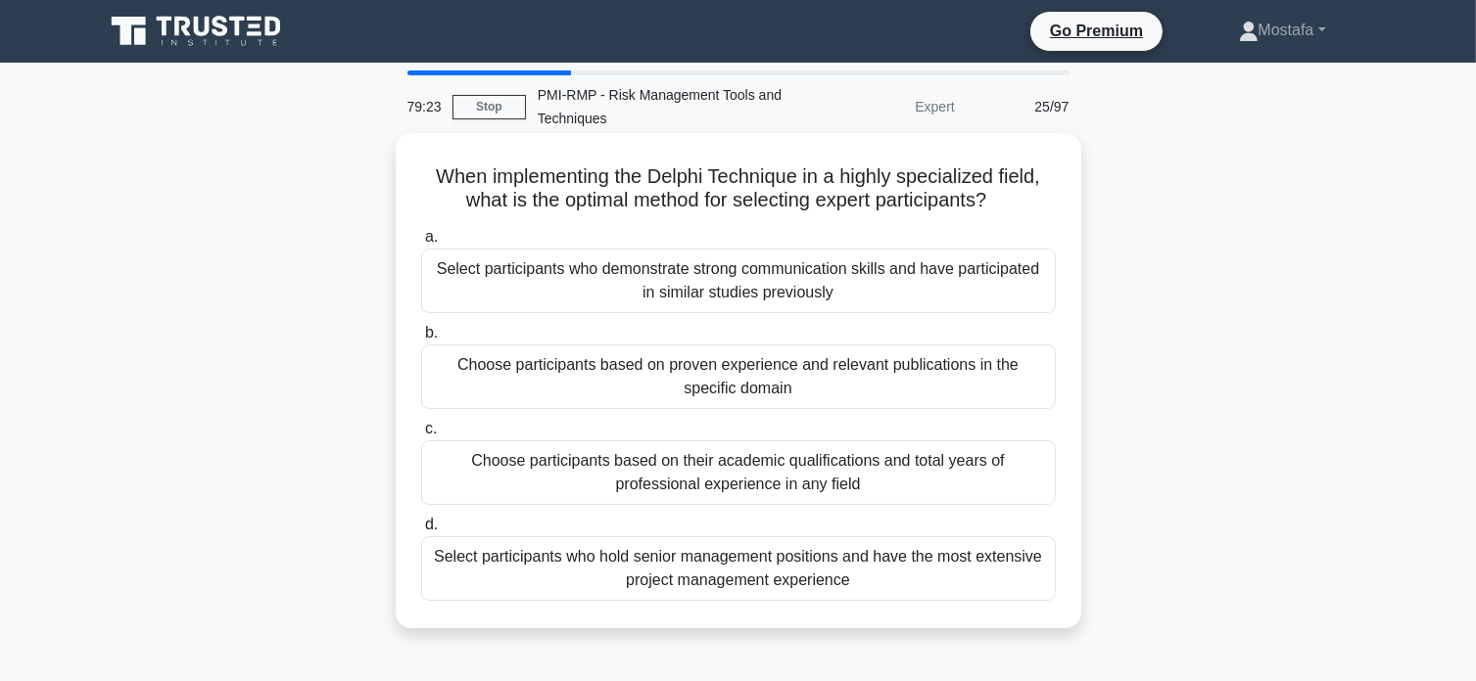
click at [1018, 293] on div "Select participants who demonstrate strong communication skills and have partic…" at bounding box center [738, 281] width 634 height 65
click at [421, 244] on input "a. Select participants who demonstrate strong communication skills and have par…" at bounding box center [421, 237] width 0 height 13
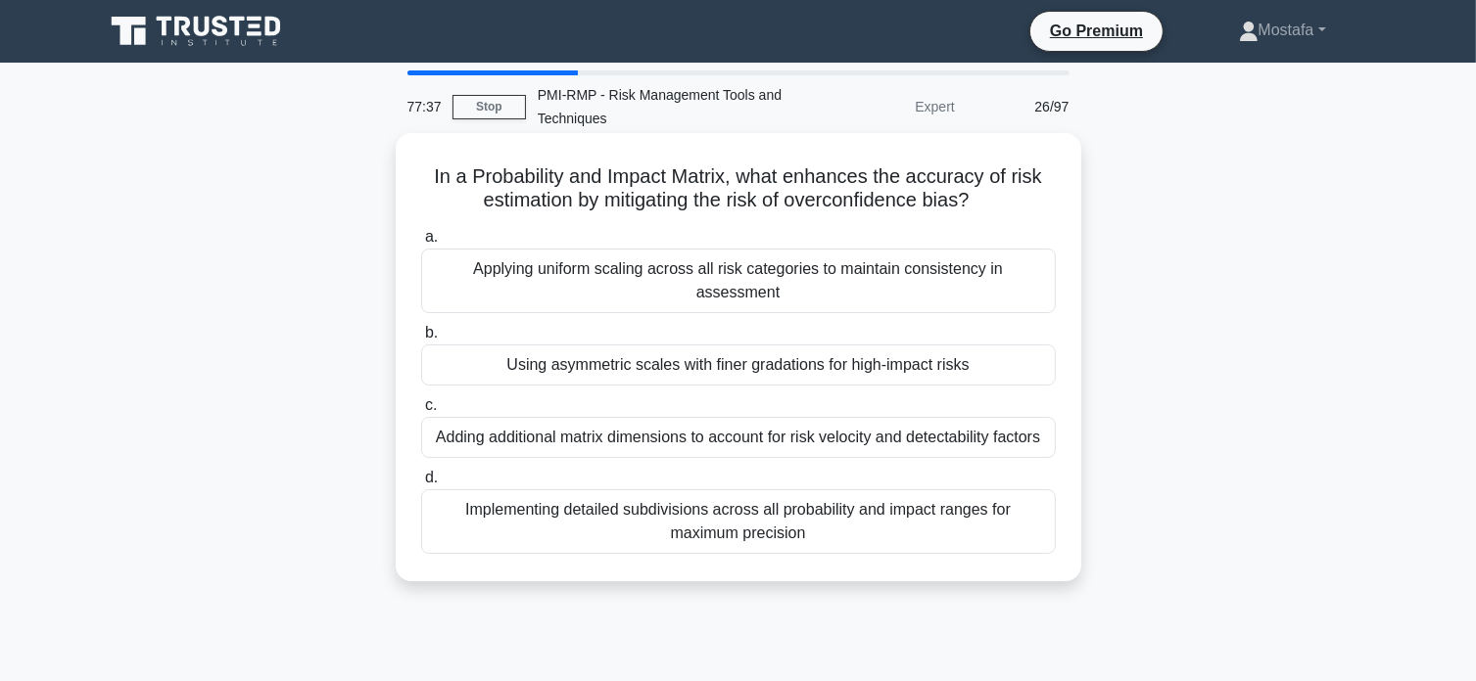
click at [1030, 429] on div "Adding additional matrix dimensions to account for risk velocity and detectabil…" at bounding box center [738, 437] width 634 height 41
click at [421, 412] on input "c. Adding additional matrix dimensions to account for risk velocity and detecta…" at bounding box center [421, 405] width 0 height 13
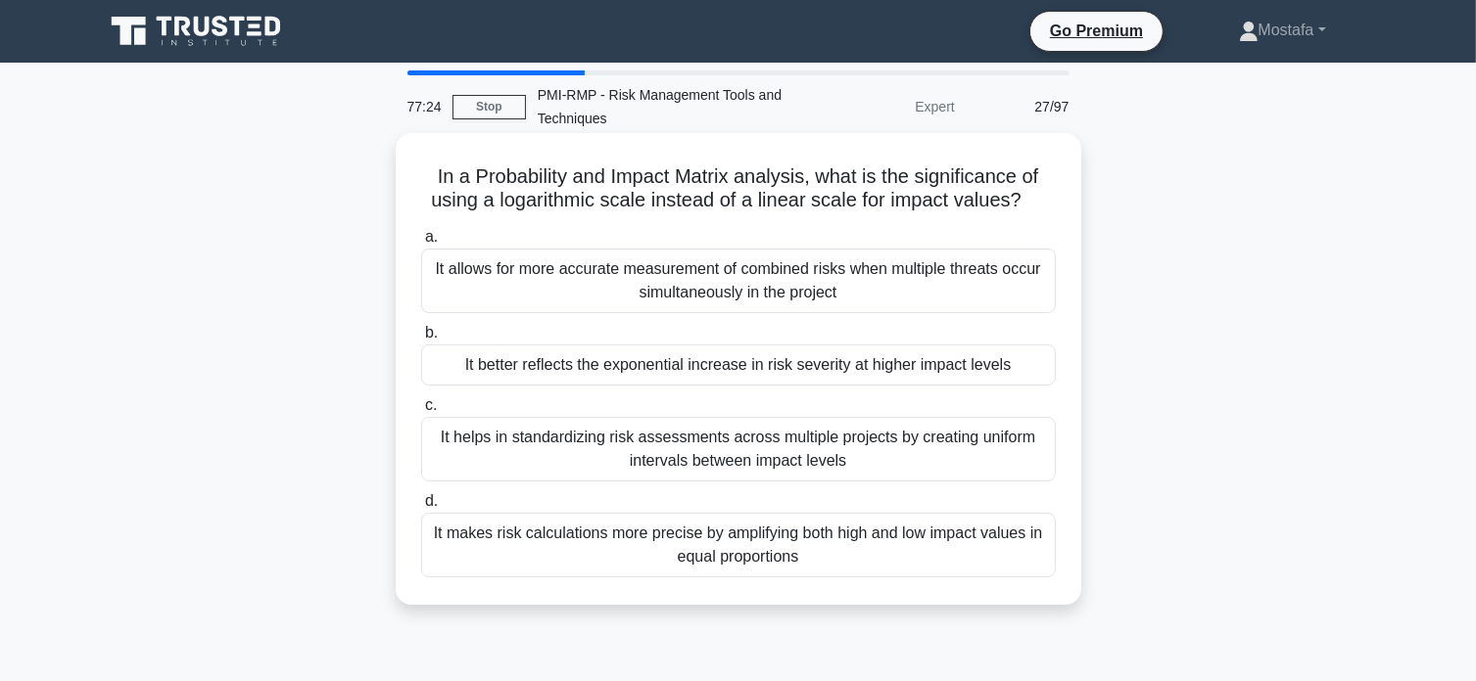
click at [1016, 297] on div "It allows for more accurate measurement of combined risks when multiple threats…" at bounding box center [738, 281] width 634 height 65
click at [421, 244] on input "a. It allows for more accurate measurement of combined risks when multiple thre…" at bounding box center [421, 237] width 0 height 13
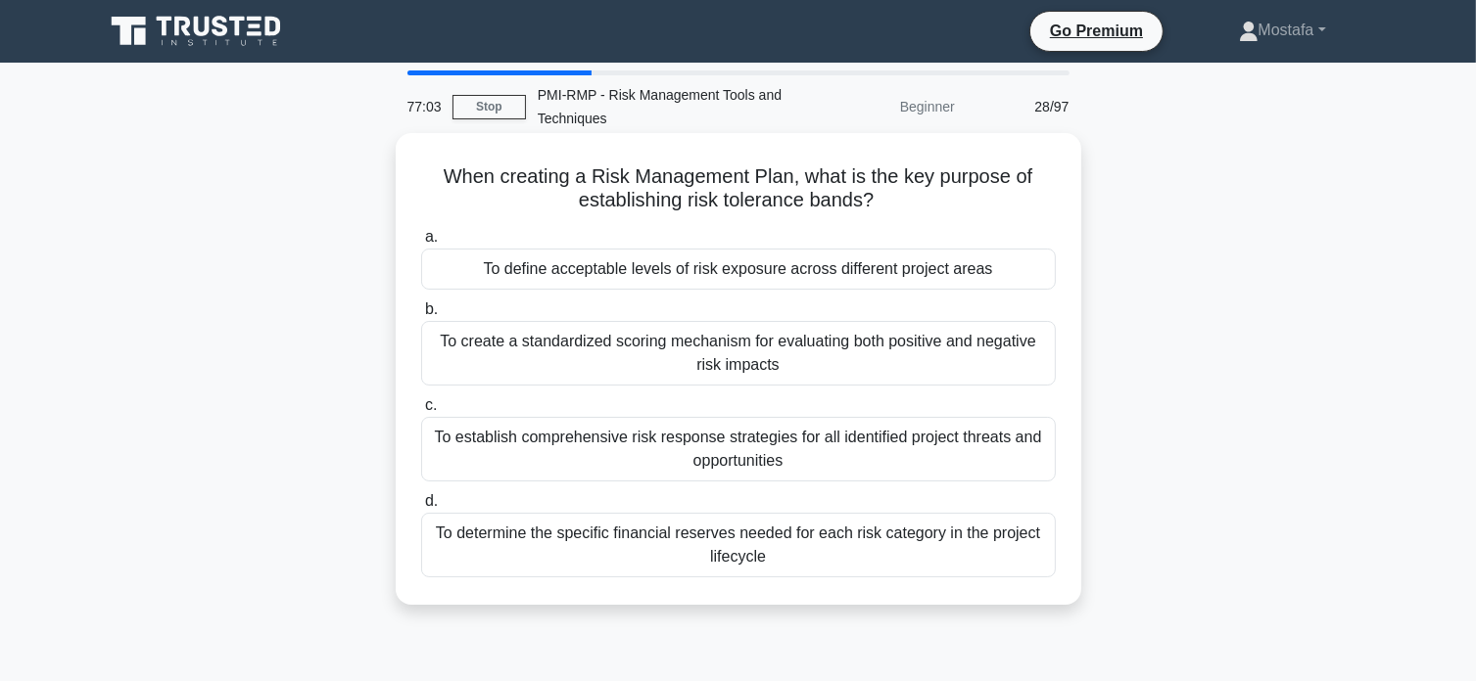
click at [1034, 270] on div "To define acceptable levels of risk exposure across different project areas" at bounding box center [738, 269] width 634 height 41
click at [421, 244] on input "a. To define acceptable levels of risk exposure across different project areas" at bounding box center [421, 237] width 0 height 13
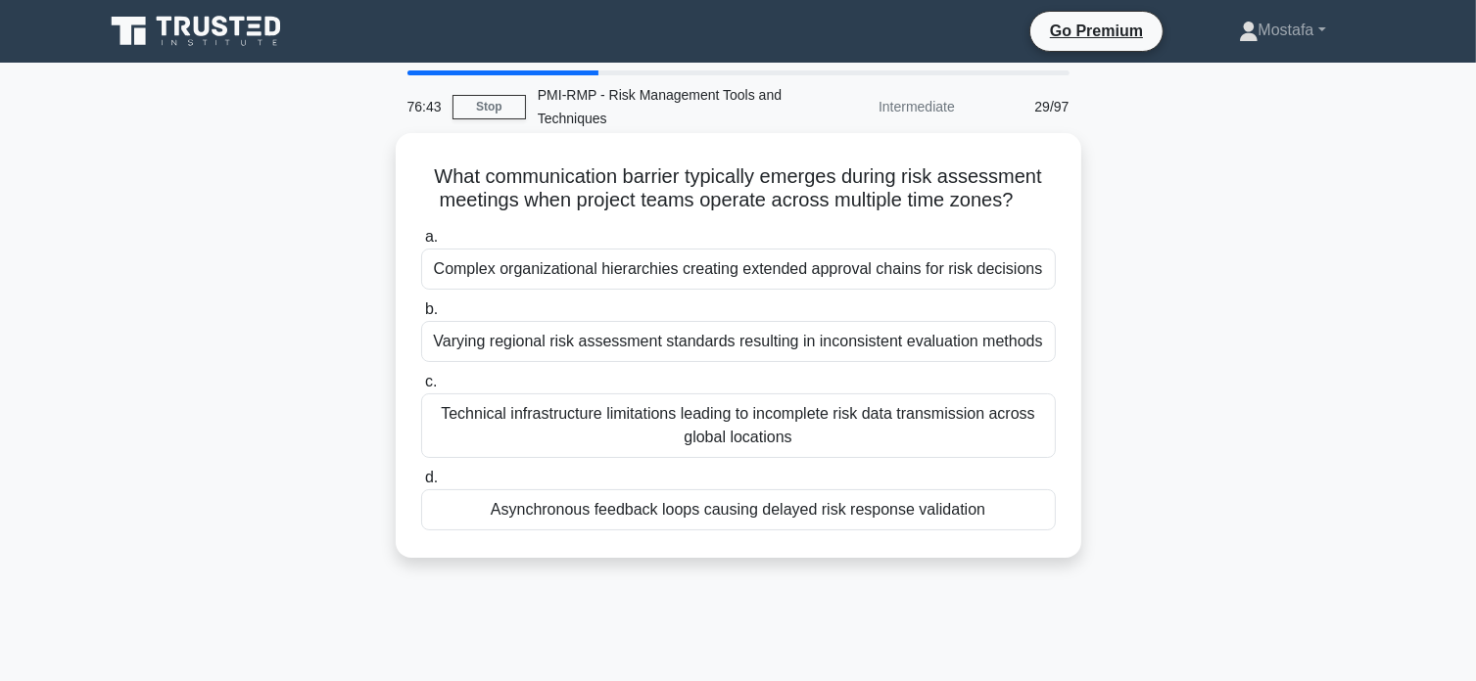
click at [1044, 347] on div "Varying regional risk assessment standards resulting in inconsistent evaluation…" at bounding box center [738, 341] width 634 height 41
click at [421, 316] on input "b. Varying regional risk assessment standards resulting in inconsistent evaluat…" at bounding box center [421, 310] width 0 height 13
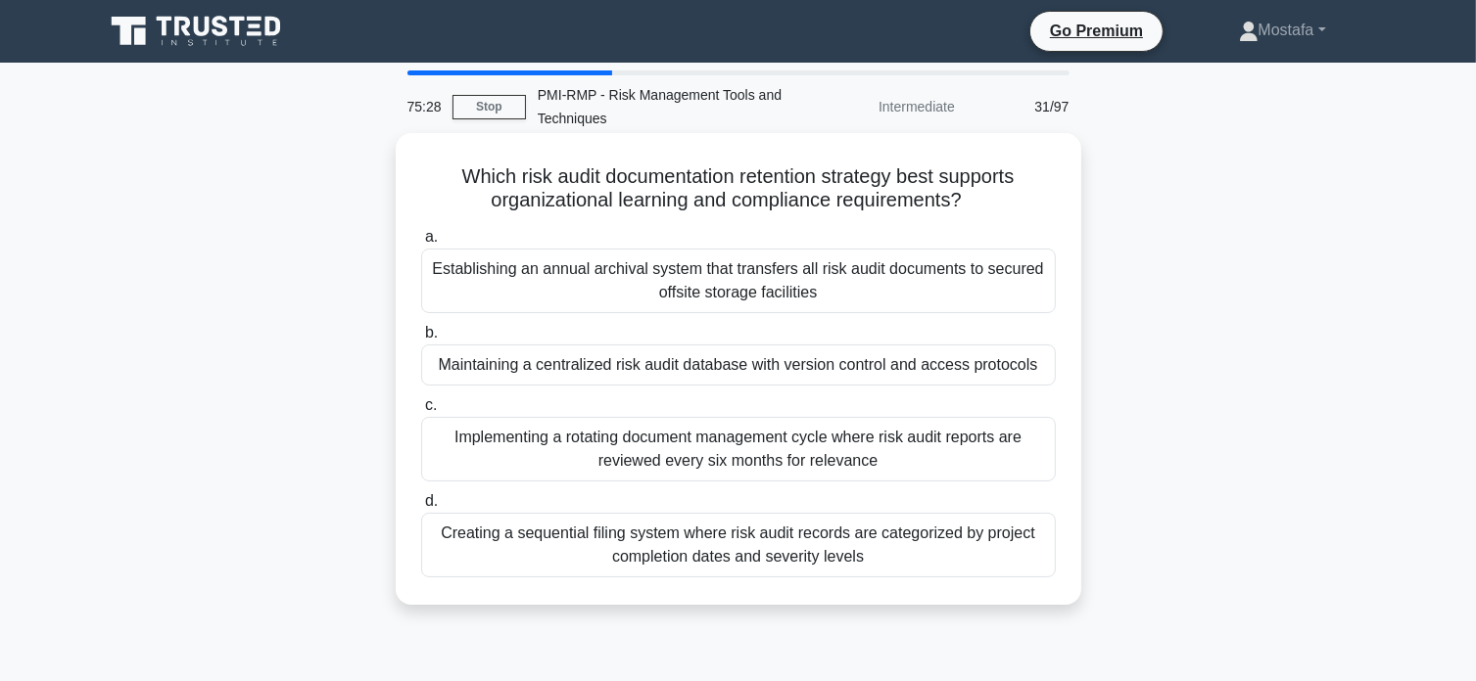
click at [1009, 559] on div "Creating a sequential filing system where risk audit records are categorized by…" at bounding box center [738, 545] width 634 height 65
click at [421, 508] on input "d. Creating a sequential filing system where risk audit records are categorized…" at bounding box center [421, 501] width 0 height 13
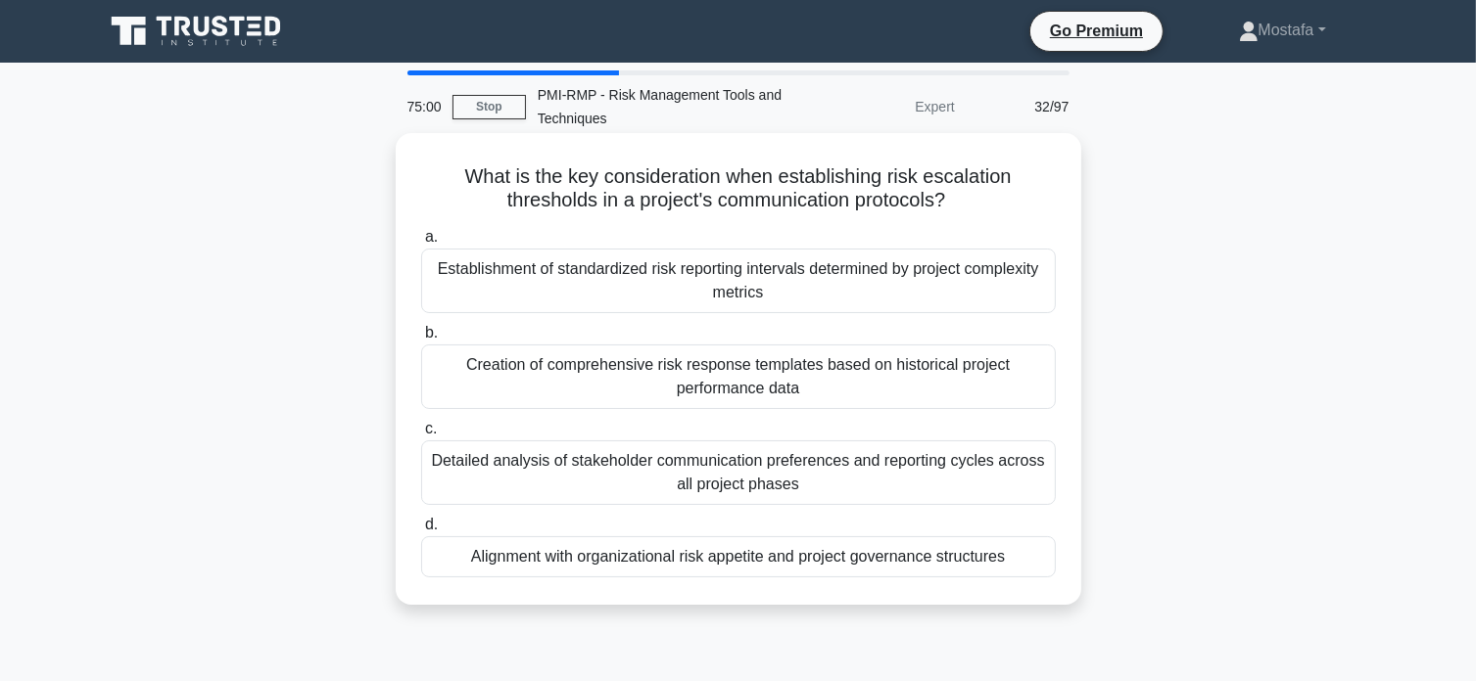
click at [1034, 562] on div "Alignment with organizational risk appetite and project governance structures" at bounding box center [738, 557] width 634 height 41
click at [421, 532] on input "d. Alignment with organizational risk appetite and project governance structures" at bounding box center [421, 525] width 0 height 13
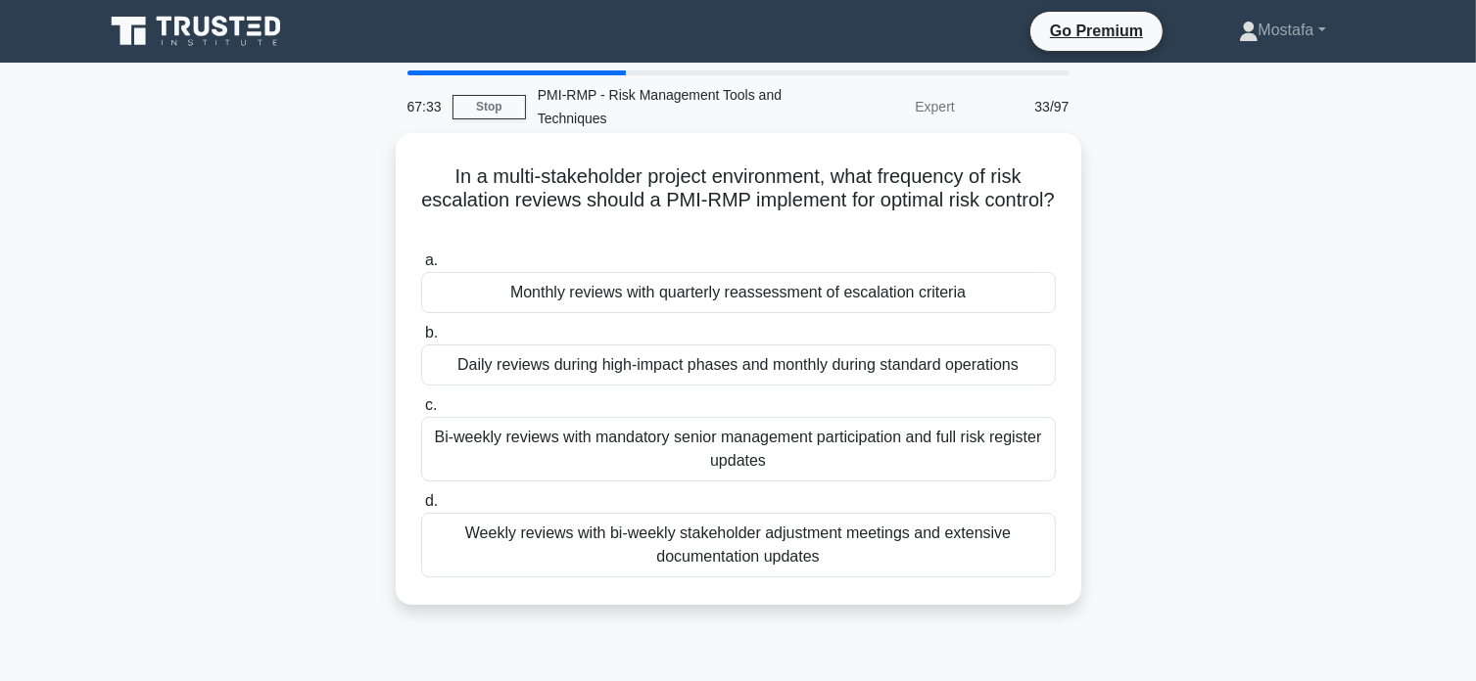
click at [1025, 297] on div "Monthly reviews with quarterly reassessment of escalation criteria" at bounding box center [738, 292] width 634 height 41
click at [421, 267] on input "a. Monthly reviews with quarterly reassessment of escalation criteria" at bounding box center [421, 261] width 0 height 13
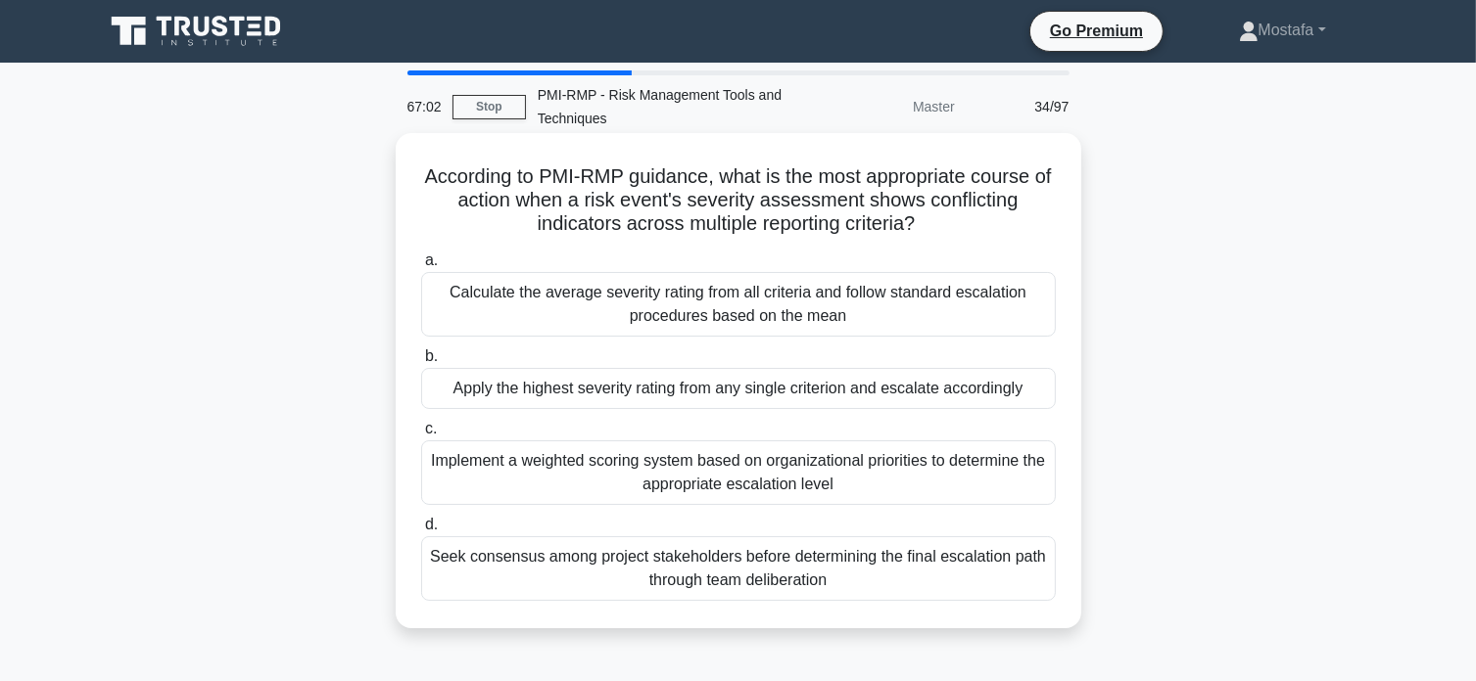
click at [1013, 571] on div "Seek consensus among project stakeholders before determining the final escalati…" at bounding box center [738, 569] width 634 height 65
click at [421, 532] on input "d. Seek consensus among project stakeholders before determining the final escal…" at bounding box center [421, 525] width 0 height 13
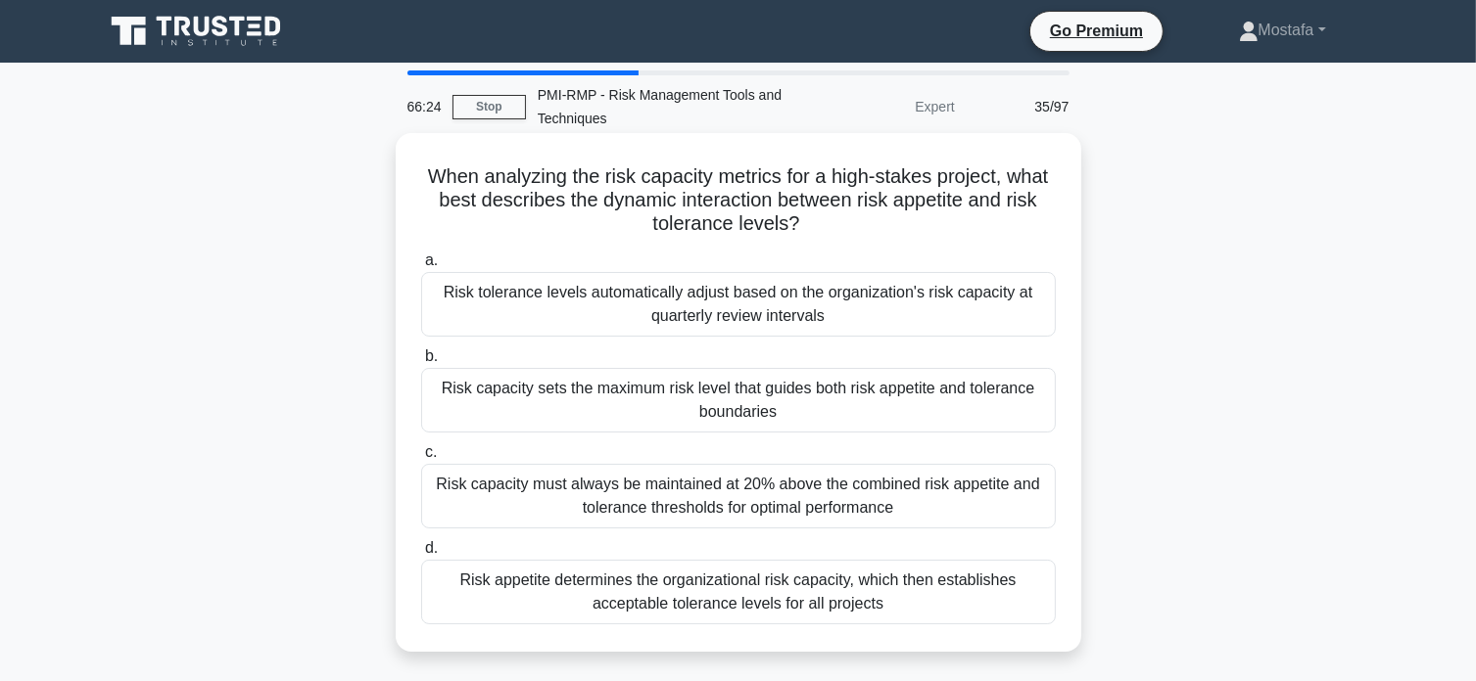
click at [1019, 406] on div "Risk capacity sets the maximum risk level that guides both risk appetite and to…" at bounding box center [738, 400] width 634 height 65
click at [421, 363] on input "b. Risk capacity sets the maximum risk level that guides both risk appetite and…" at bounding box center [421, 357] width 0 height 13
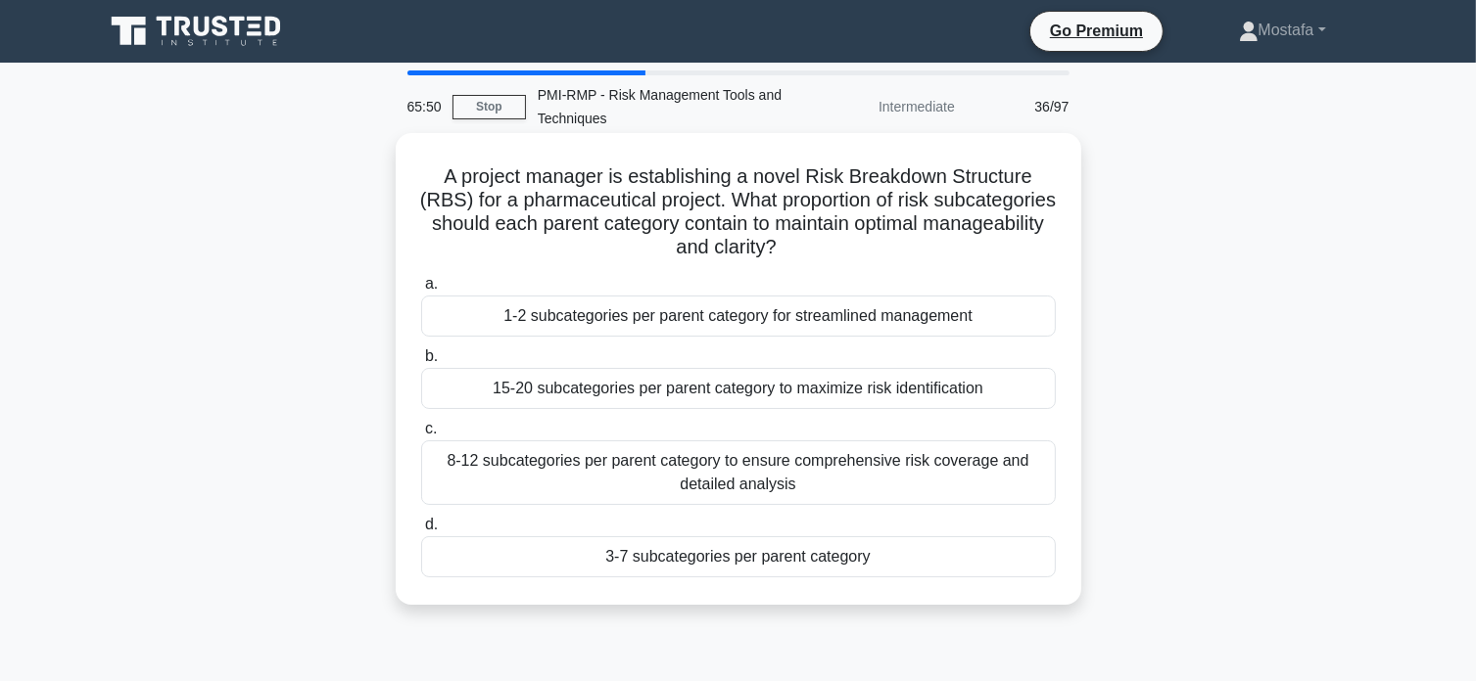
click at [1017, 570] on div "3-7 subcategories per parent category" at bounding box center [738, 557] width 634 height 41
click at [421, 532] on input "d. 3-7 subcategories per parent category" at bounding box center [421, 525] width 0 height 13
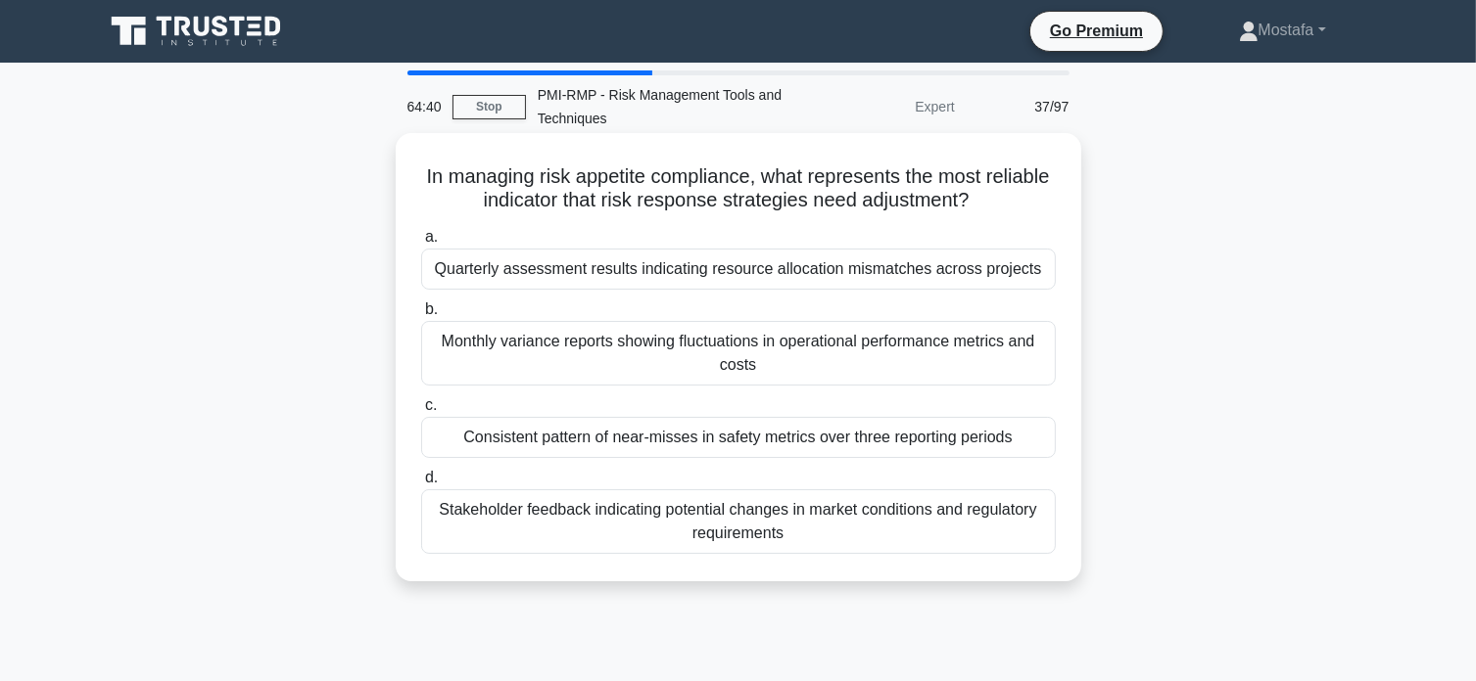
click at [1034, 540] on div "Stakeholder feedback indicating potential changes in market conditions and regu…" at bounding box center [738, 522] width 634 height 65
click at [421, 485] on input "d. Stakeholder feedback indicating potential changes in market conditions and r…" at bounding box center [421, 478] width 0 height 13
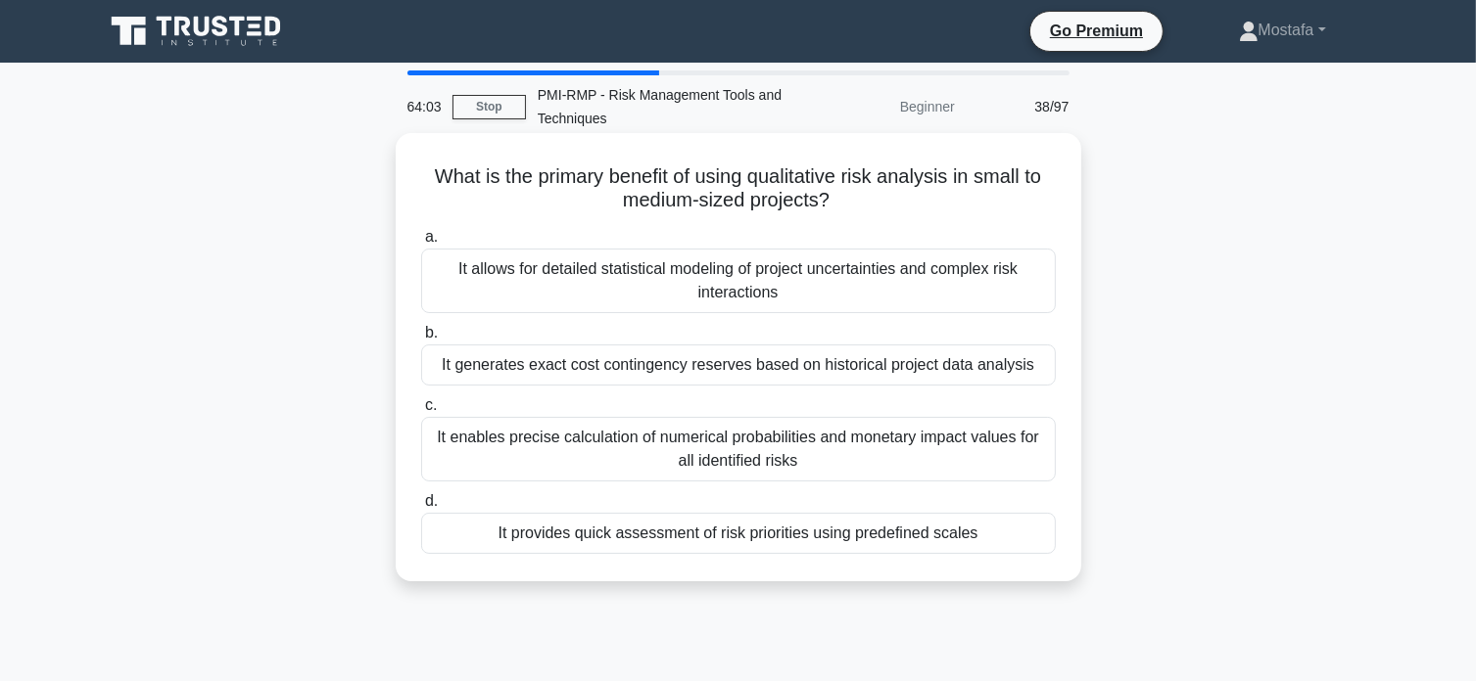
click at [1026, 540] on div "It provides quick assessment of risk priorities using predefined scales" at bounding box center [738, 533] width 634 height 41
click at [421, 508] on input "d. It provides quick assessment of risk priorities using predefined scales" at bounding box center [421, 501] width 0 height 13
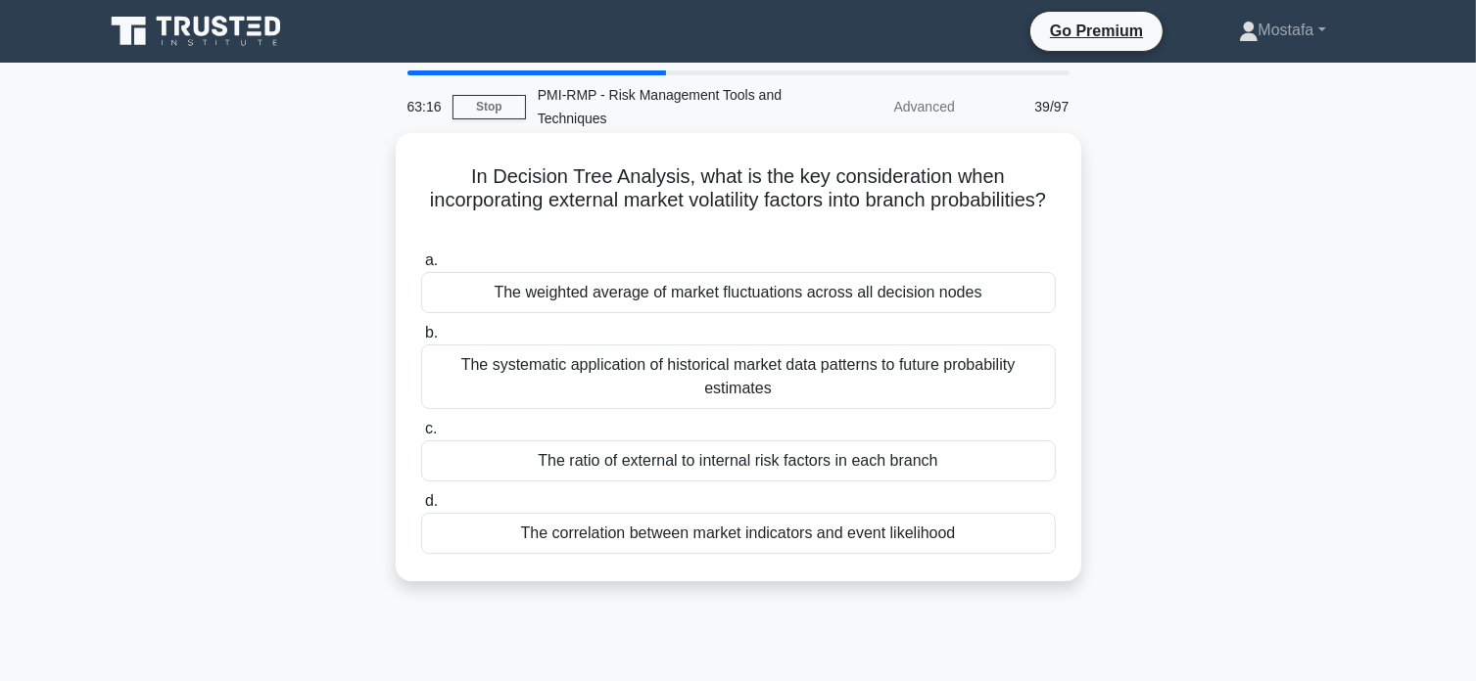
click at [1009, 295] on div "The weighted average of market fluctuations across all decision nodes" at bounding box center [738, 292] width 634 height 41
click at [421, 267] on input "a. The weighted average of market fluctuations across all decision nodes" at bounding box center [421, 261] width 0 height 13
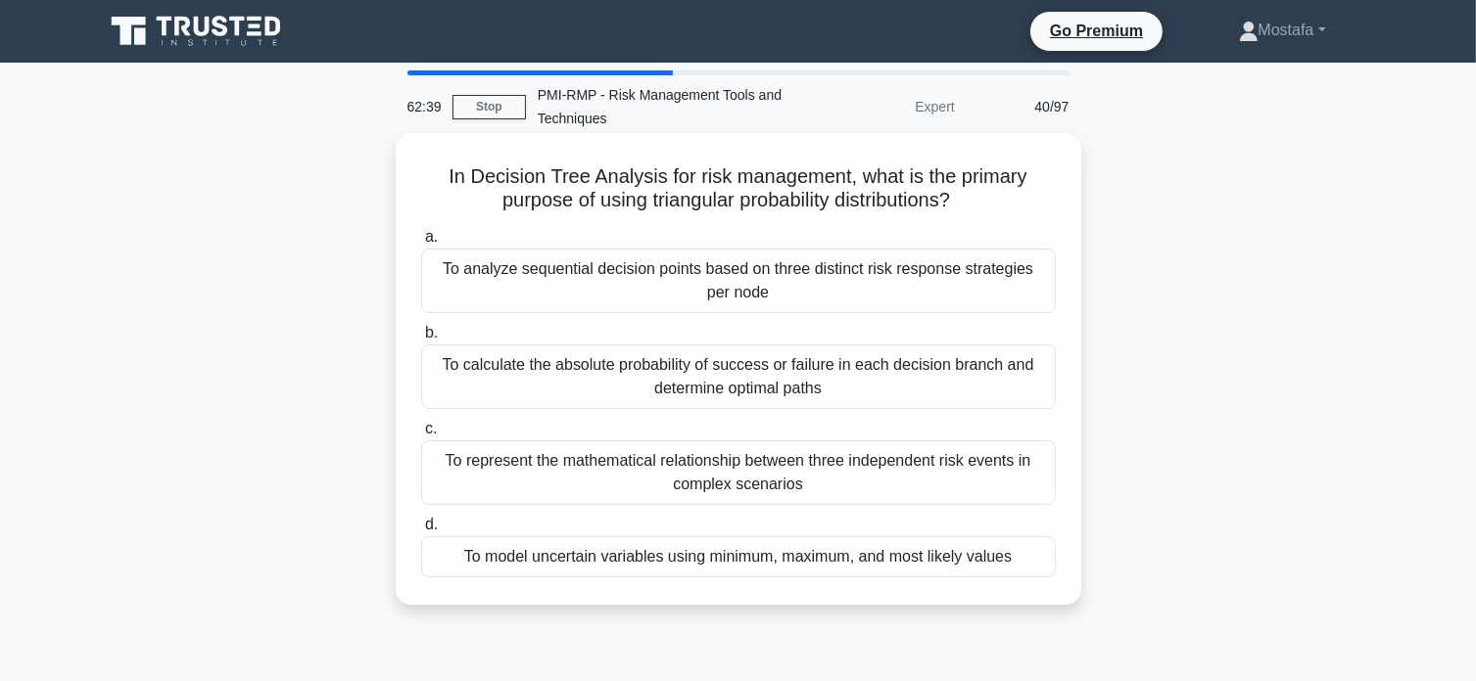
click at [1052, 566] on div "To model uncertain variables using minimum, maximum, and most likely values" at bounding box center [738, 557] width 634 height 41
click at [421, 532] on input "d. To model uncertain variables using minimum, maximum, and most likely values" at bounding box center [421, 525] width 0 height 13
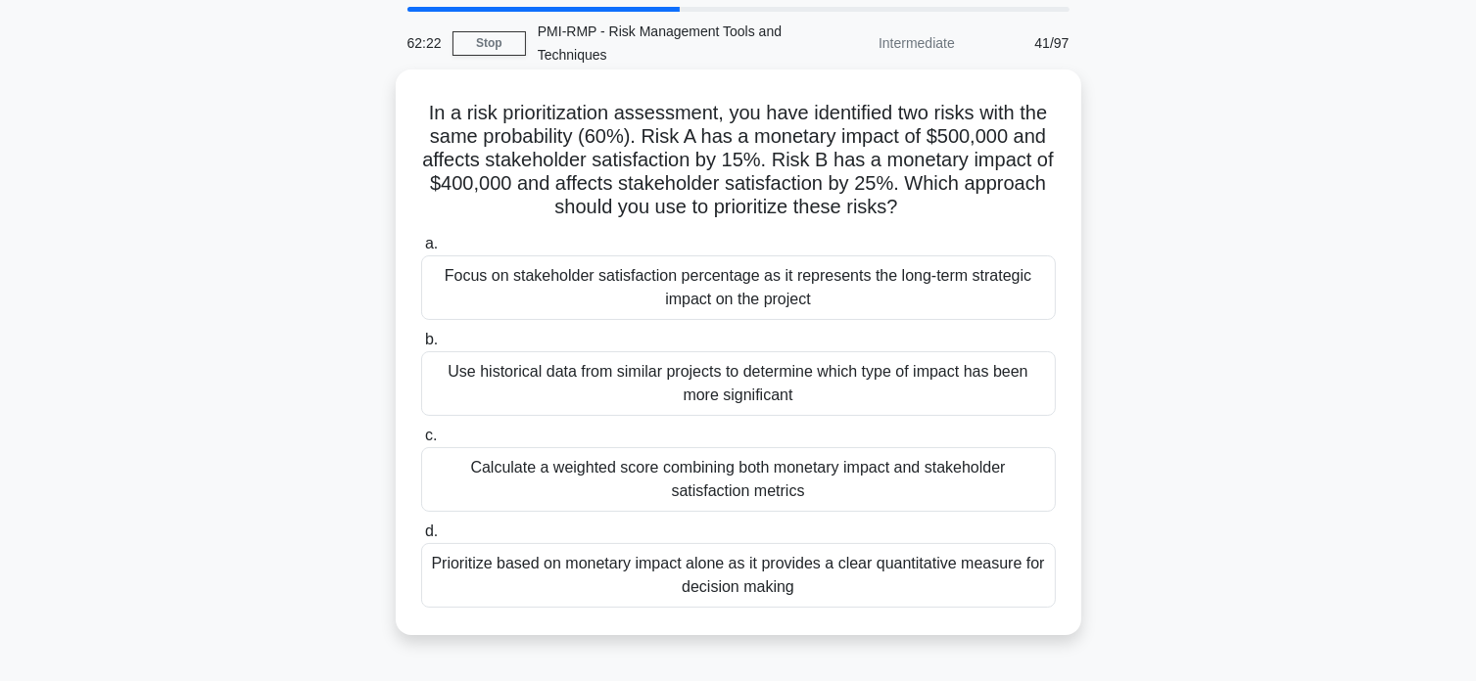
scroll to position [98, 0]
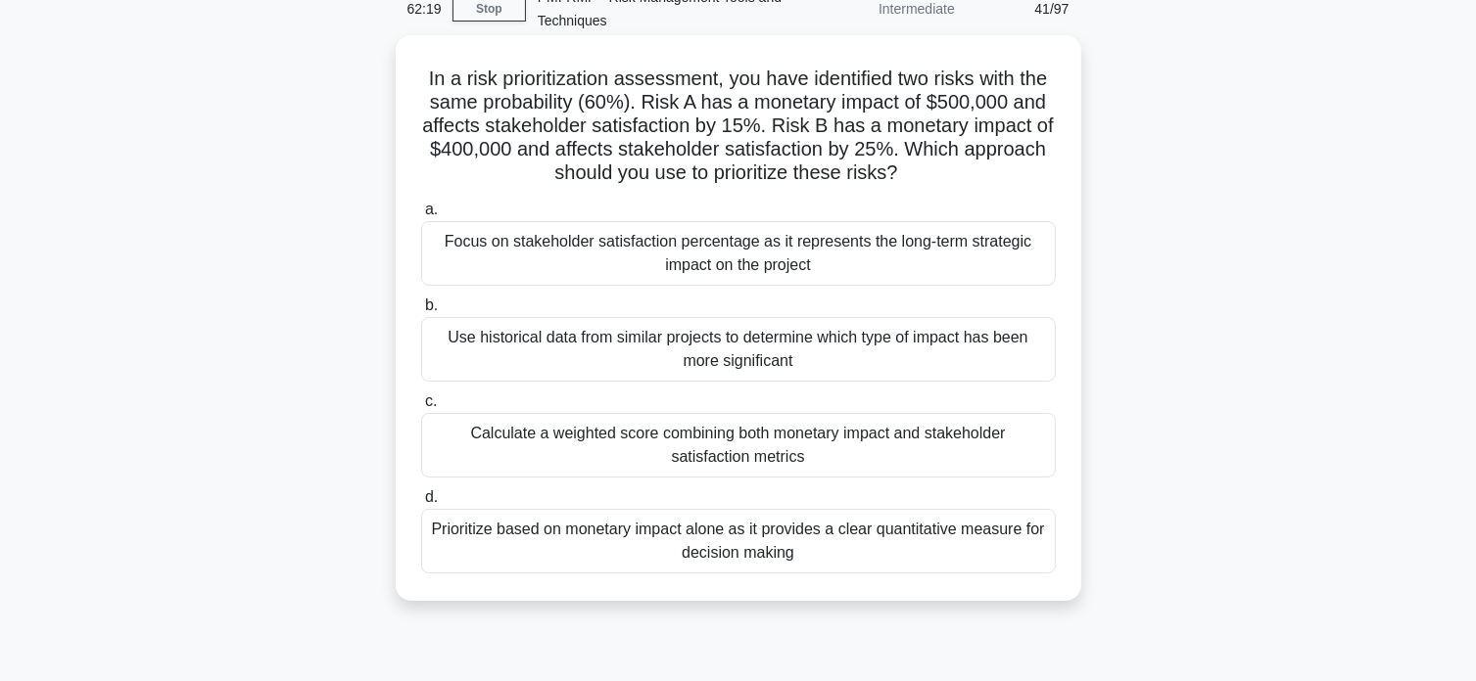
click at [1011, 556] on div "Prioritize based on monetary impact alone as it provides a clear quantitative m…" at bounding box center [738, 541] width 634 height 65
click at [421, 504] on input "d. Prioritize based on monetary impact alone as it provides a clear quantitativ…" at bounding box center [421, 498] width 0 height 13
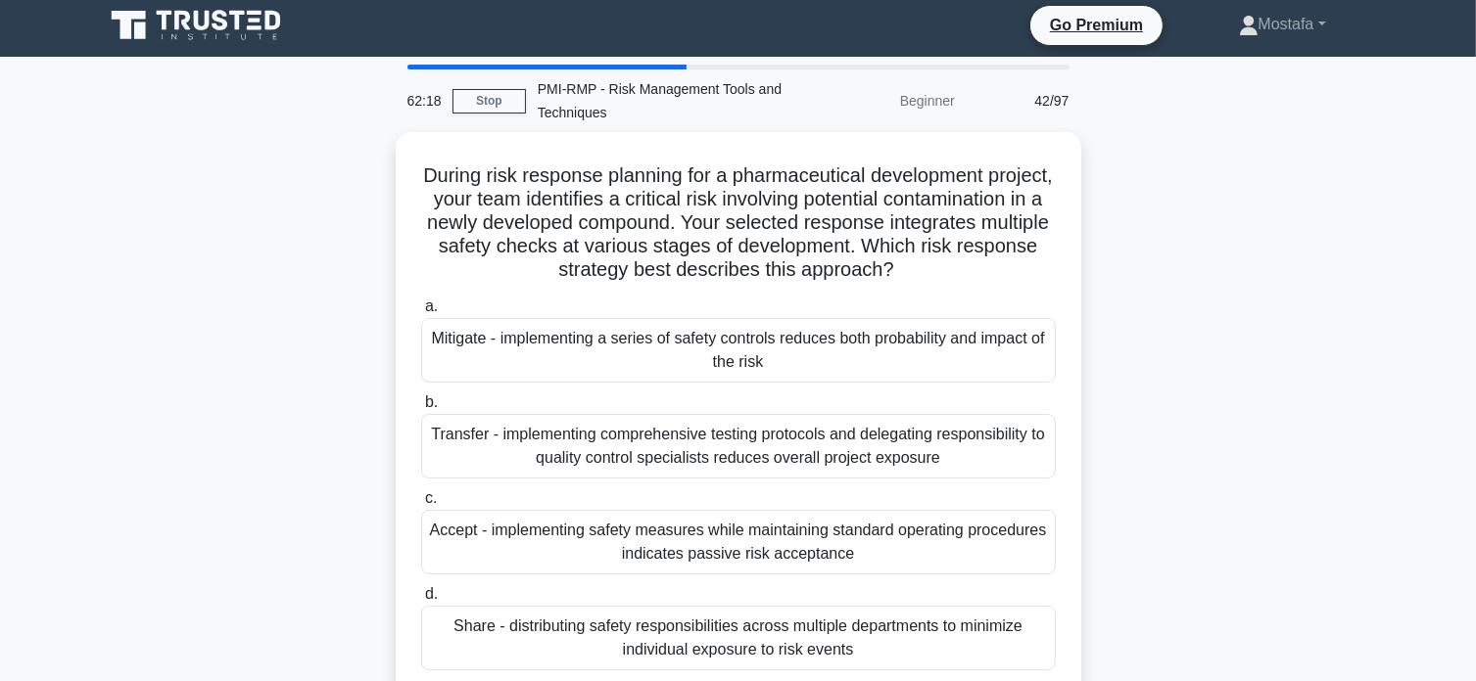
scroll to position [0, 0]
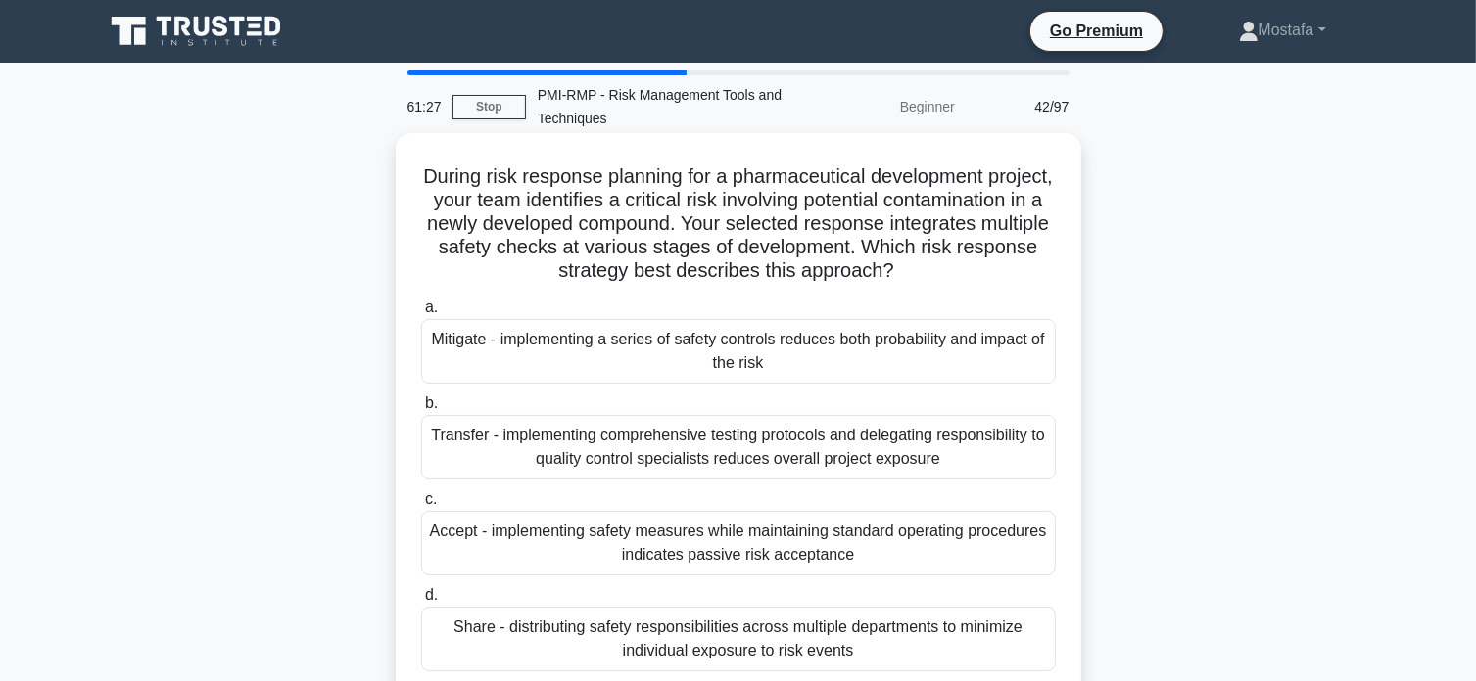
click at [1018, 551] on div "Accept - implementing safety measures while maintaining standard operating proc…" at bounding box center [738, 543] width 634 height 65
click at [421, 506] on input "c. Accept - implementing safety measures while maintaining standard operating p…" at bounding box center [421, 499] width 0 height 13
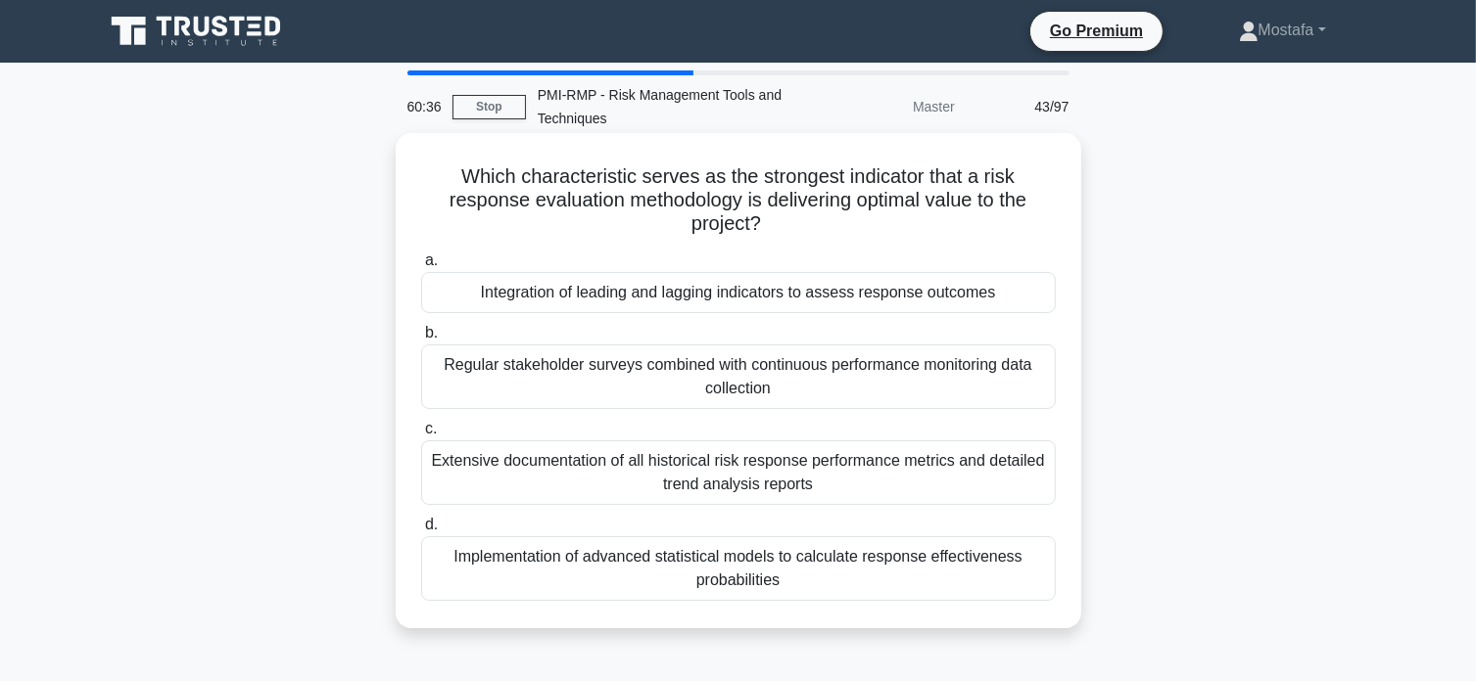
click at [1044, 387] on div "Regular stakeholder surveys combined with continuous performance monitoring dat…" at bounding box center [738, 377] width 634 height 65
click at [421, 340] on input "b. Regular stakeholder surveys combined with continuous performance monitoring …" at bounding box center [421, 333] width 0 height 13
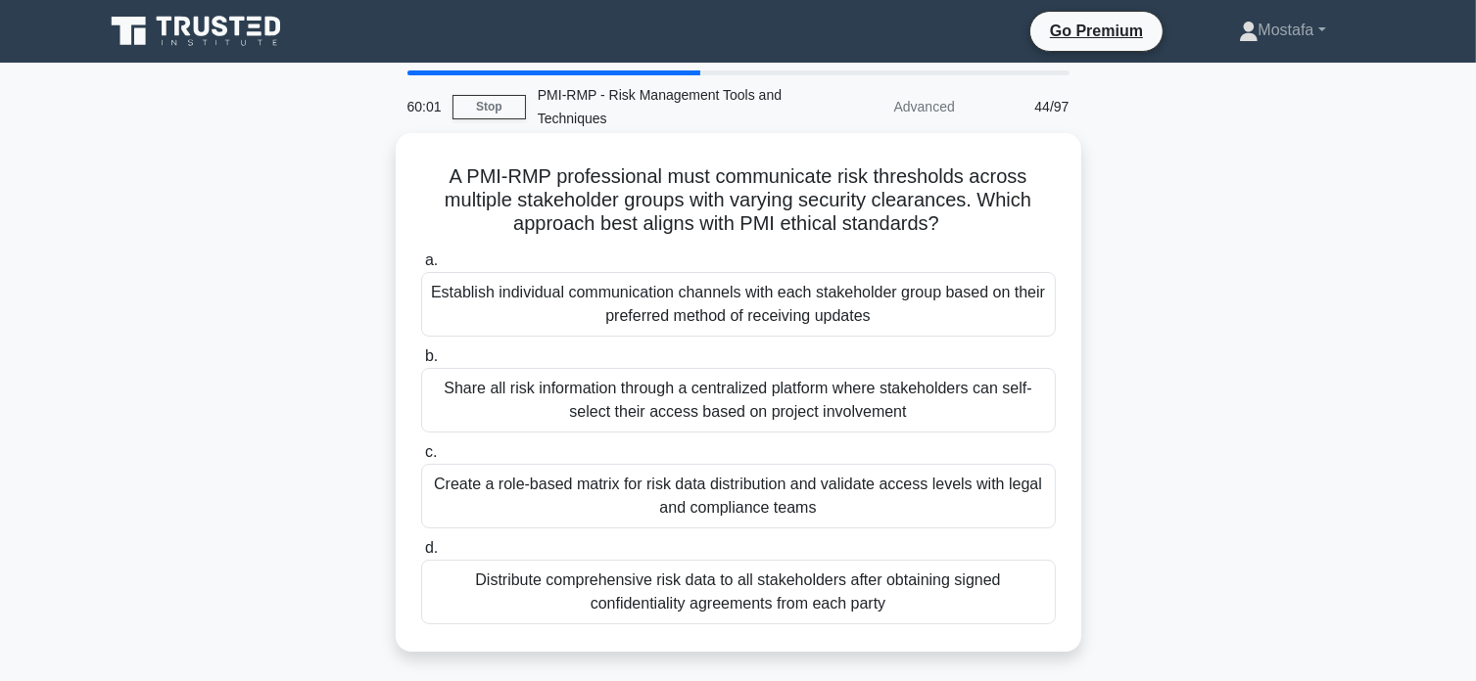
click at [1017, 498] on div "Create a role-based matrix for risk data distribution and validate access level…" at bounding box center [738, 496] width 634 height 65
click at [421, 459] on input "c. Create a role-based matrix for risk data distribution and validate access le…" at bounding box center [421, 452] width 0 height 13
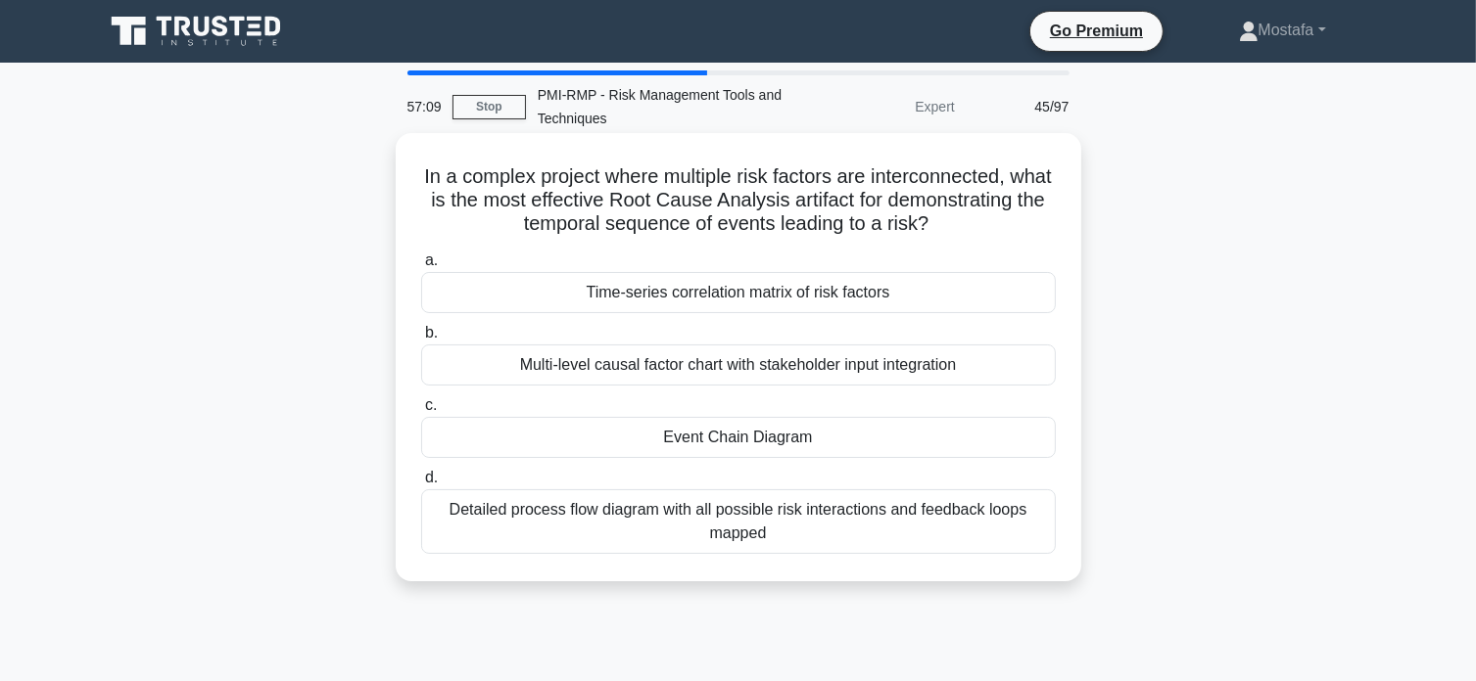
click at [1035, 443] on div "Event Chain Diagram" at bounding box center [738, 437] width 634 height 41
click at [421, 412] on input "c. Event Chain Diagram" at bounding box center [421, 405] width 0 height 13
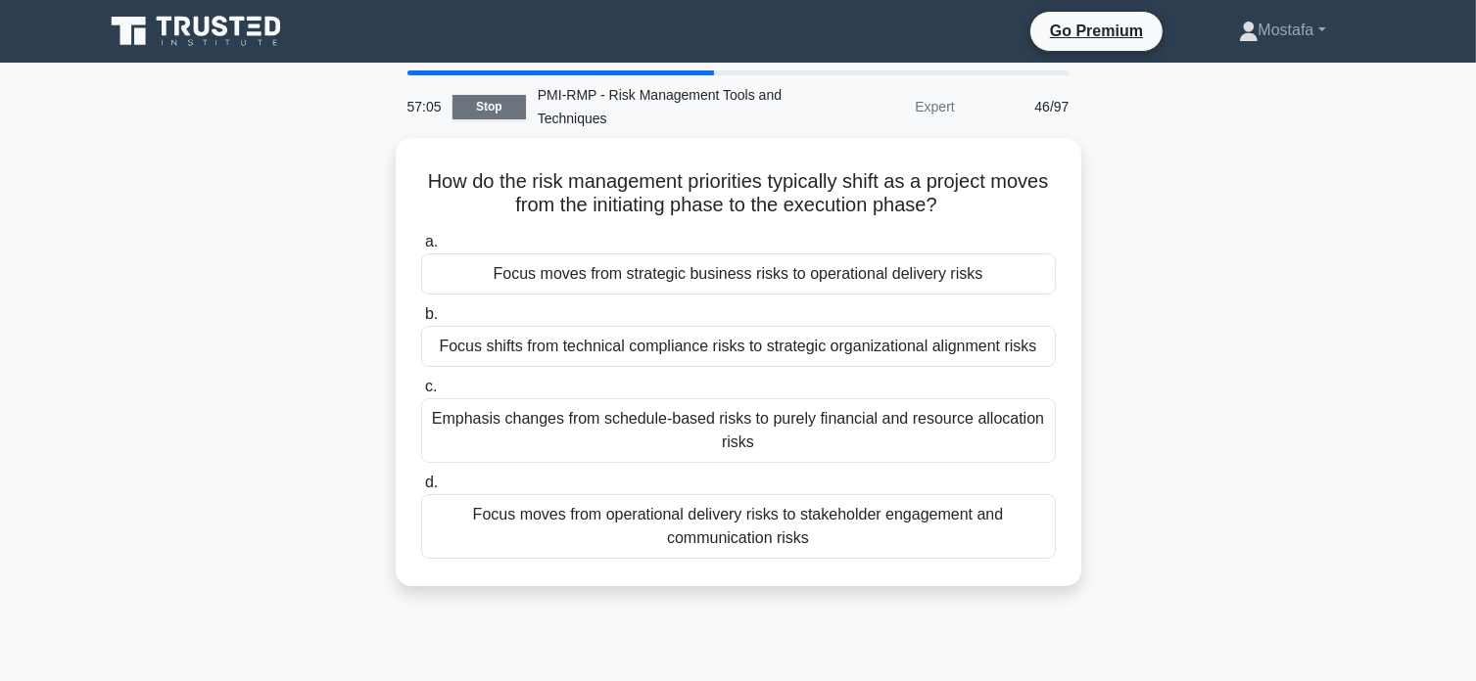
click at [503, 101] on link "Stop" at bounding box center [488, 107] width 73 height 24
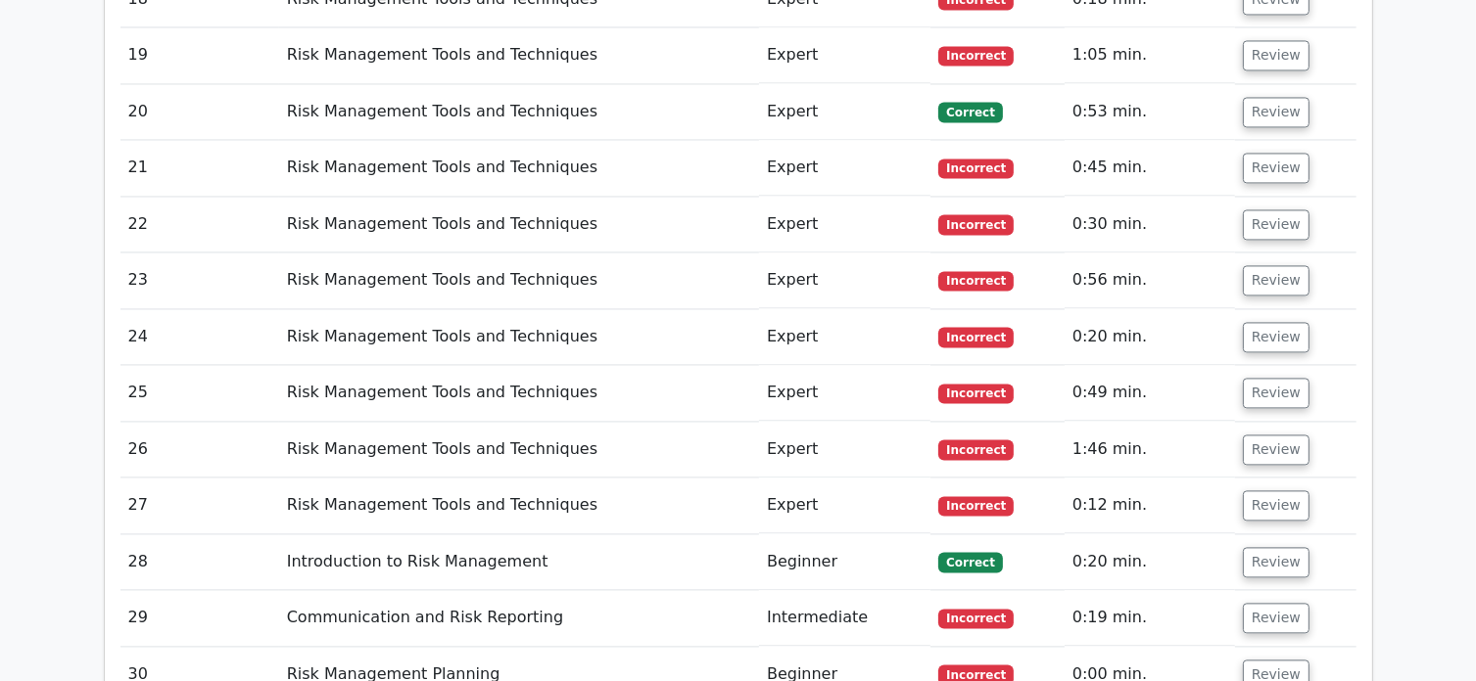
scroll to position [3916, 0]
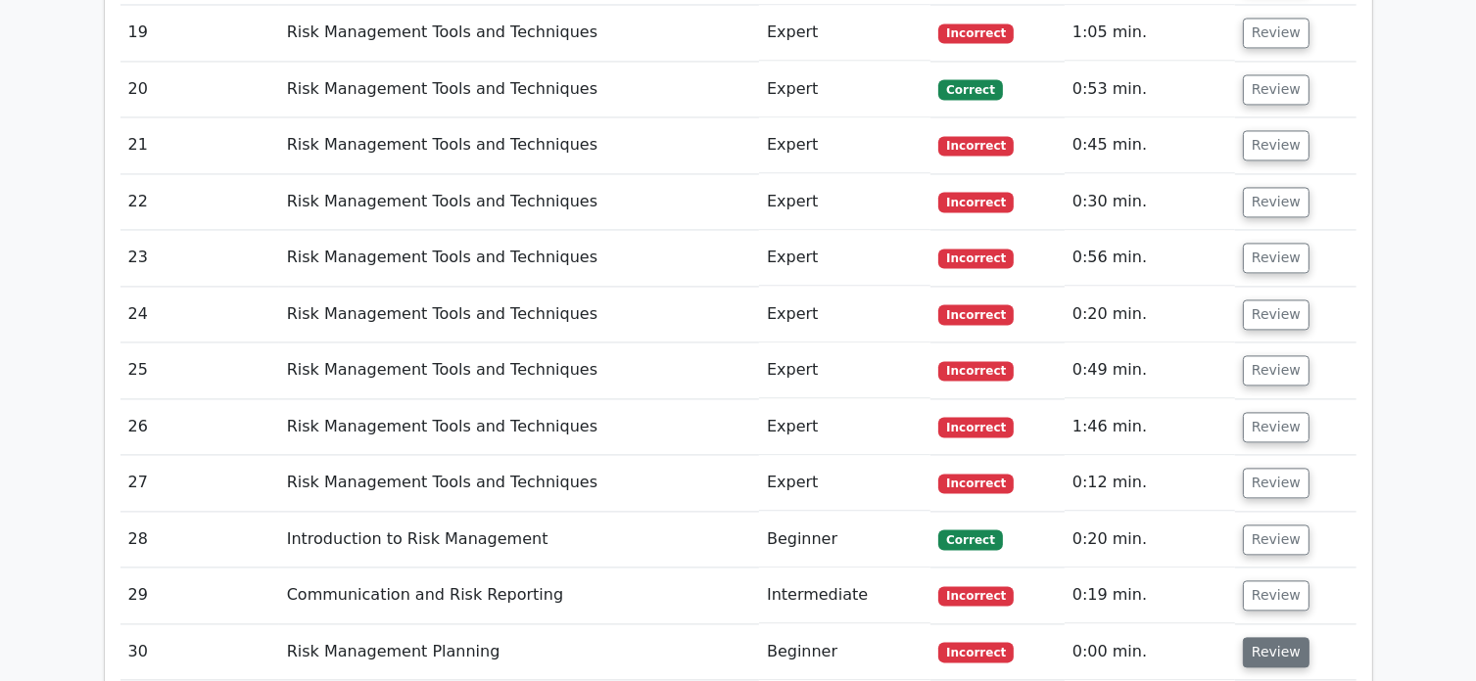
click at [1272, 637] on button "Review" at bounding box center [1276, 652] width 67 height 30
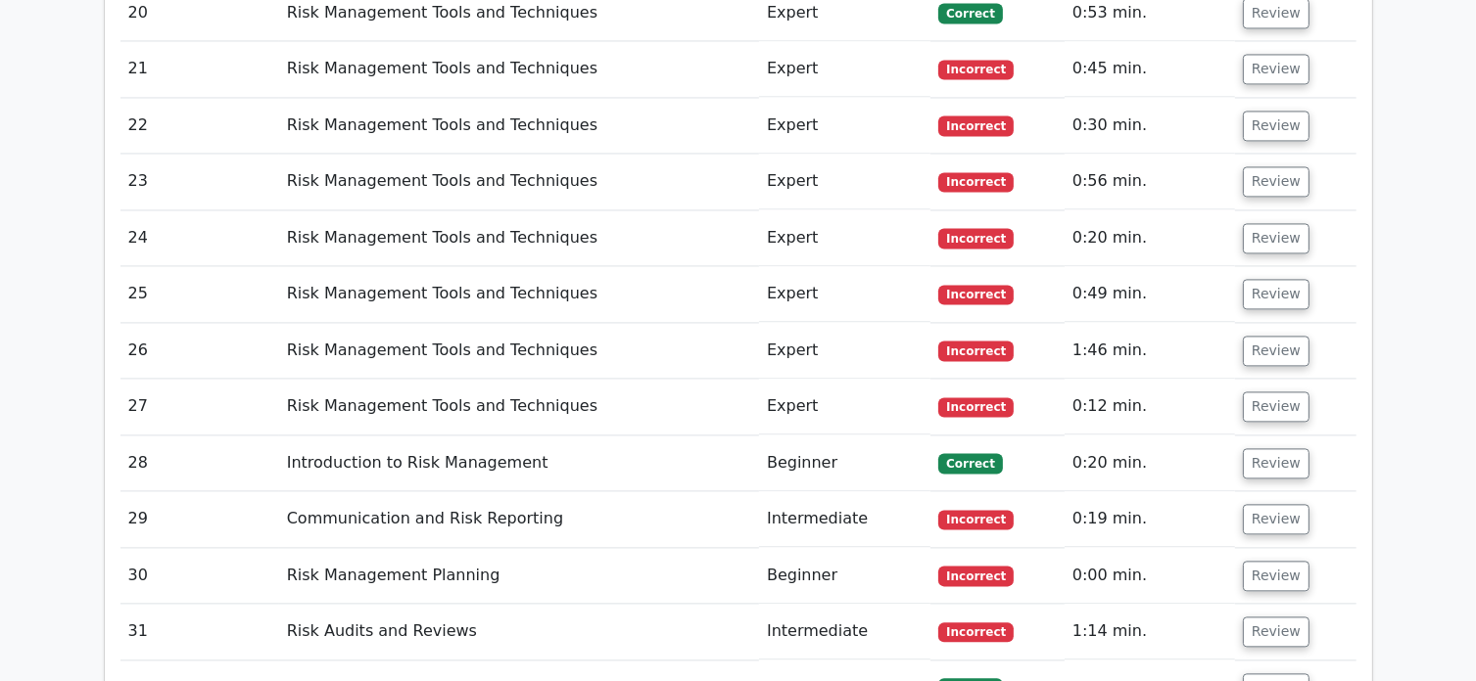
scroll to position [4112, 0]
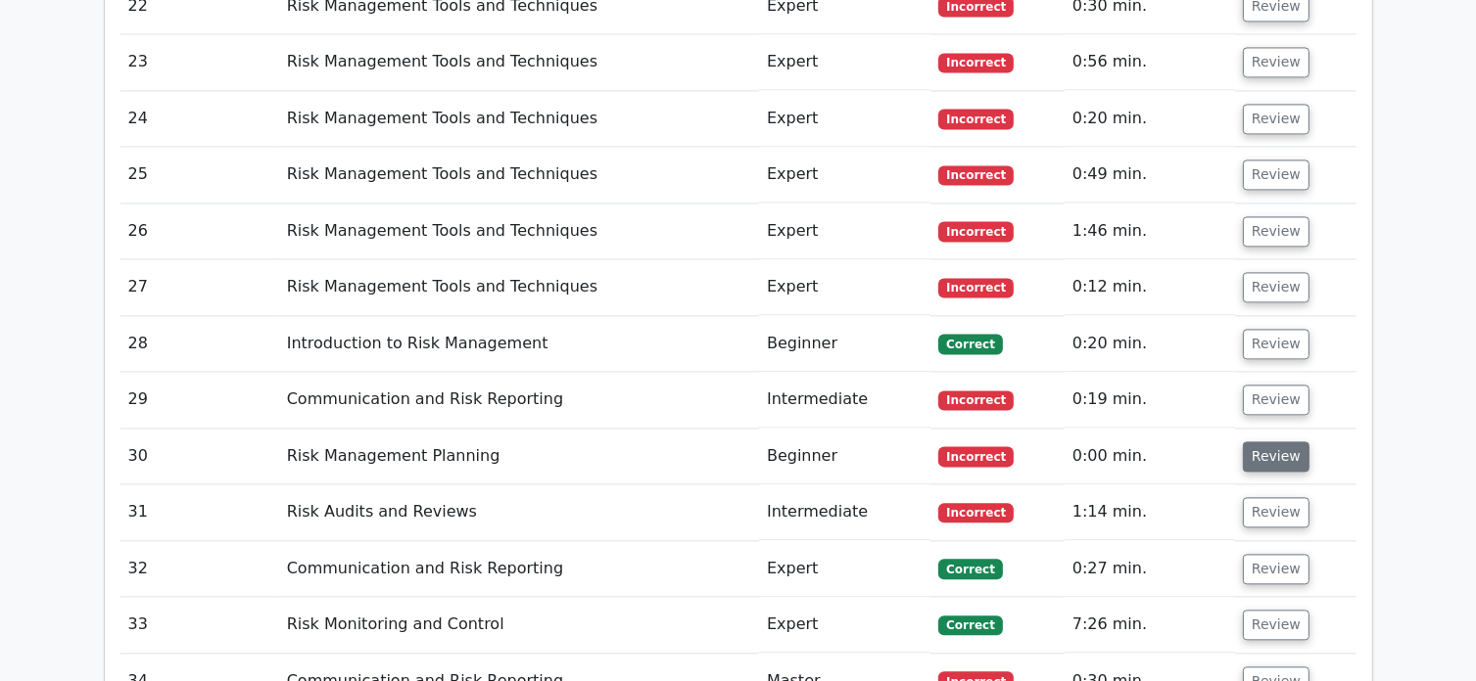
click at [1261, 442] on button "Review" at bounding box center [1276, 457] width 67 height 30
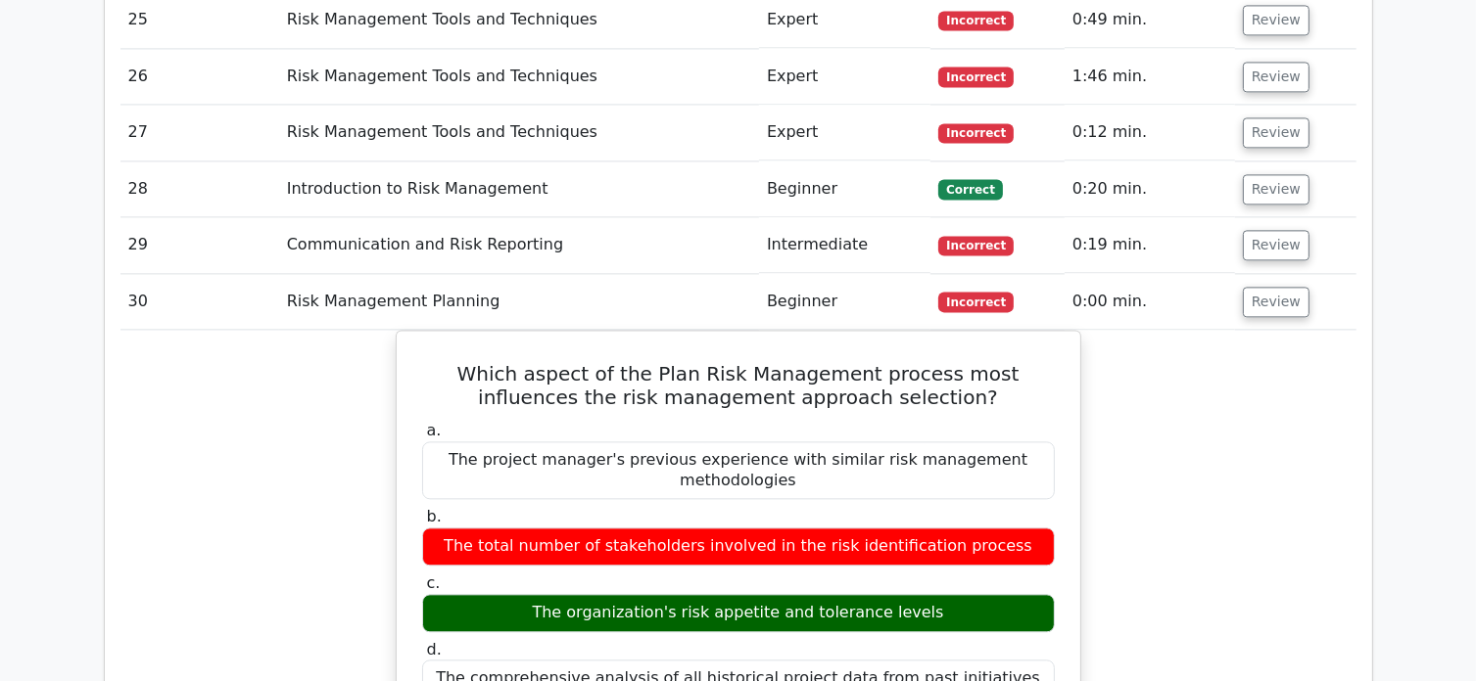
scroll to position [4308, 0]
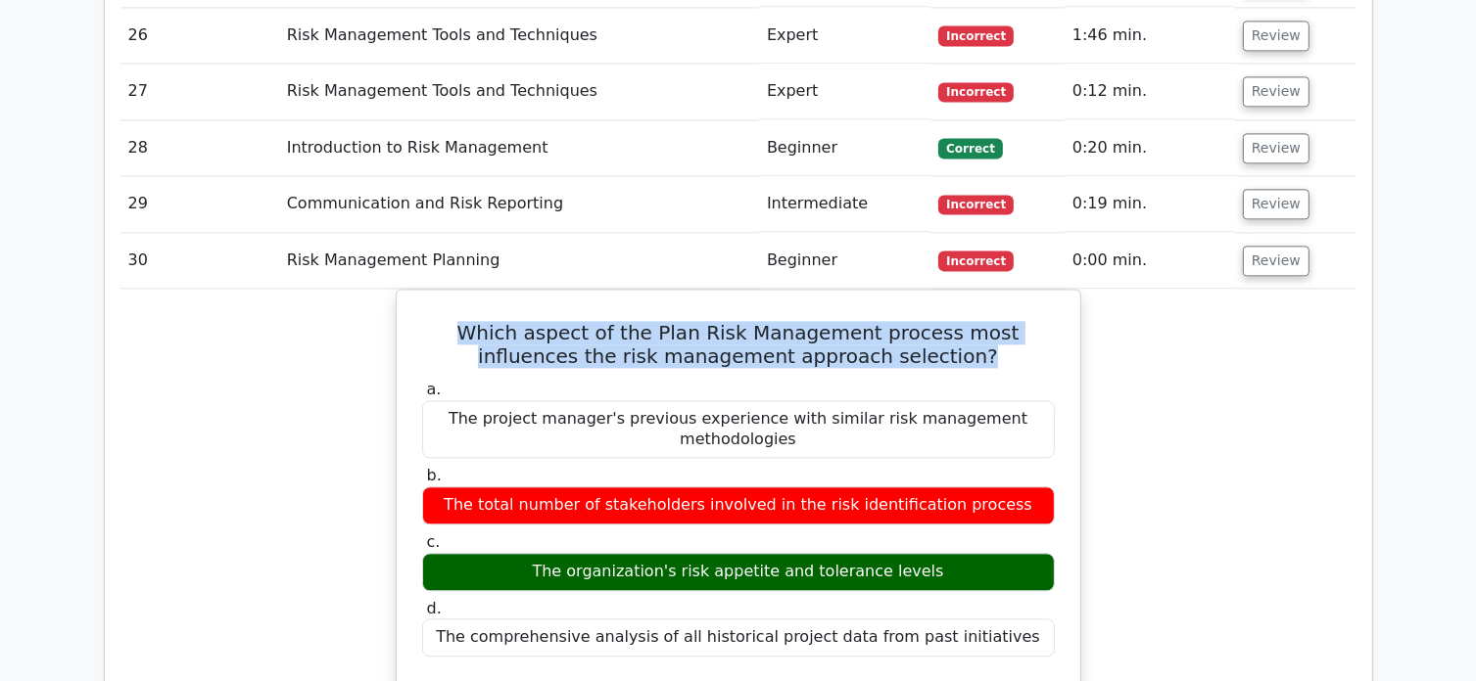
drag, startPoint x: 931, startPoint y: 226, endPoint x: 341, endPoint y: 207, distance: 590.7
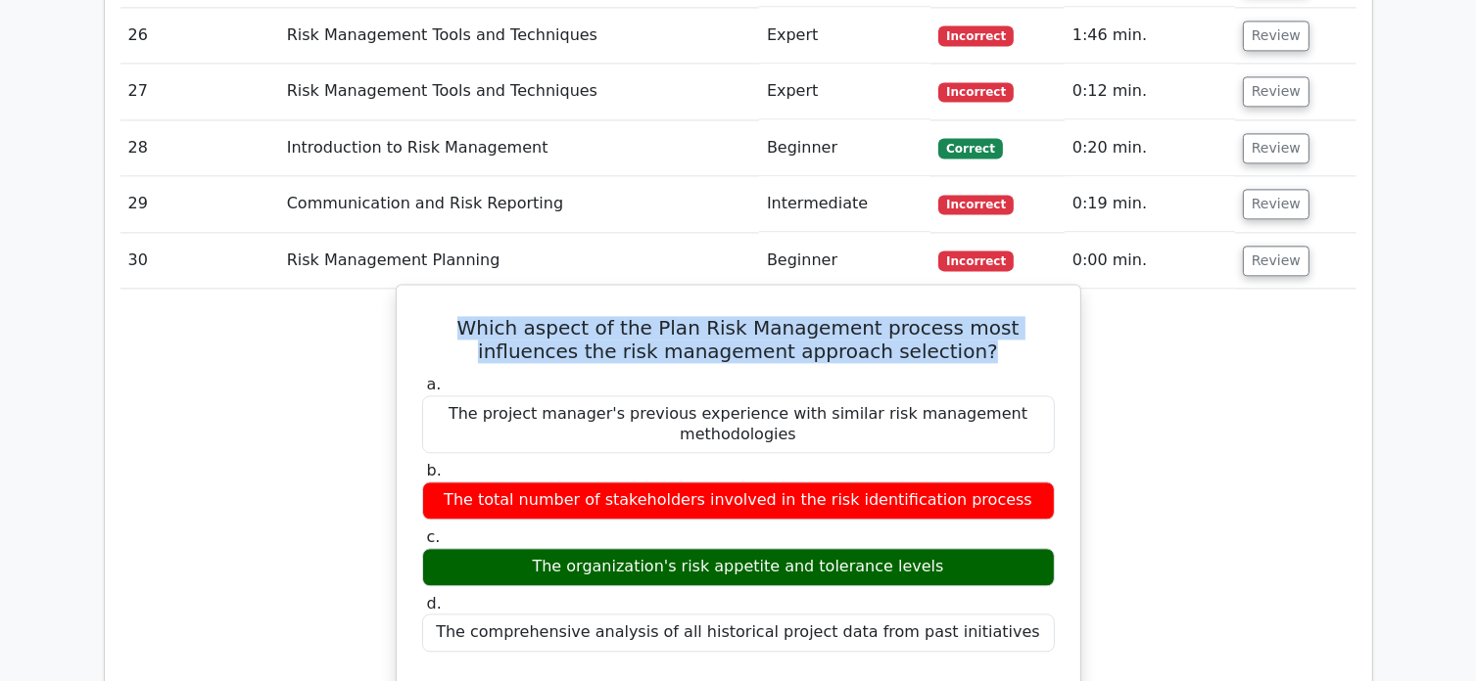
copy h5 "Which aspect of the Plan Risk Management process most influences the risk manag…"
drag, startPoint x: 936, startPoint y: 414, endPoint x: 543, endPoint y: 422, distance: 392.7
click at [543, 548] on div "The organization's risk appetite and tolerance levels" at bounding box center [738, 567] width 633 height 38
copy div "The organization's risk appetite and tolerance levels"
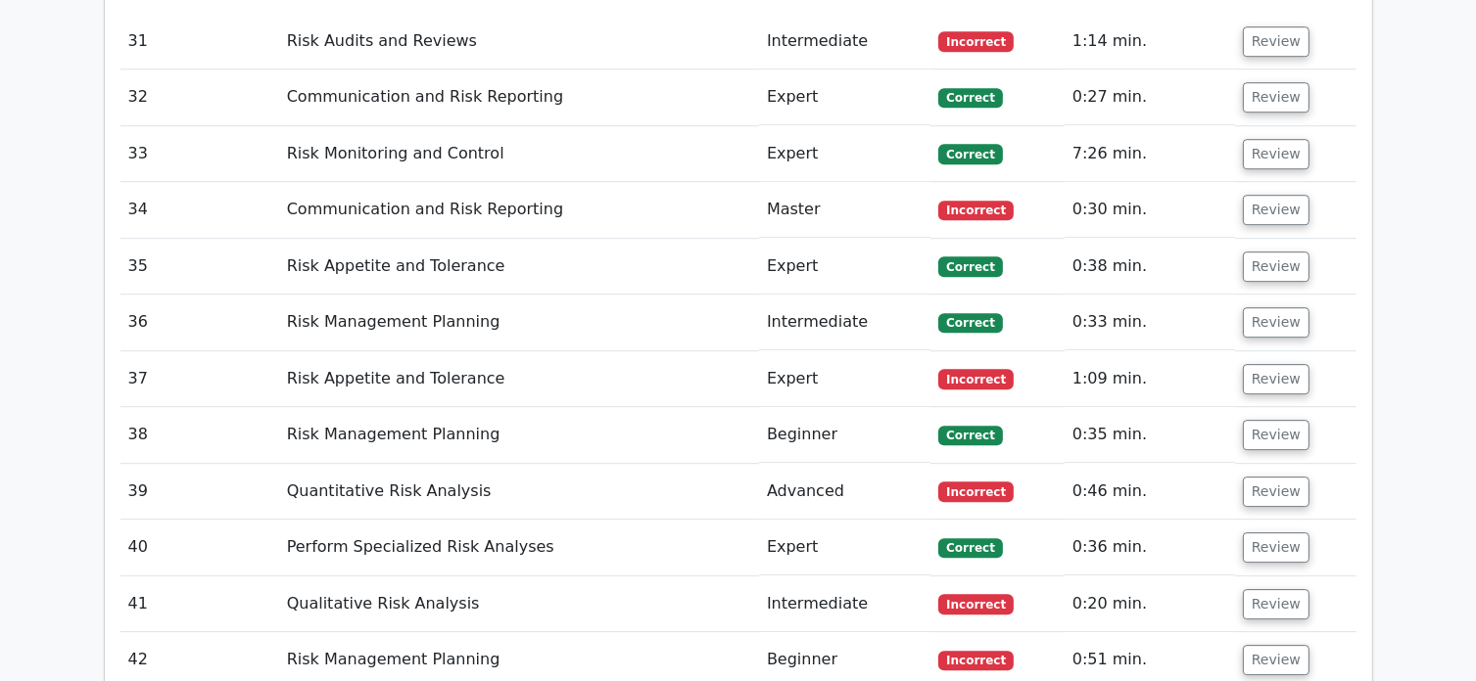
scroll to position [5679, 0]
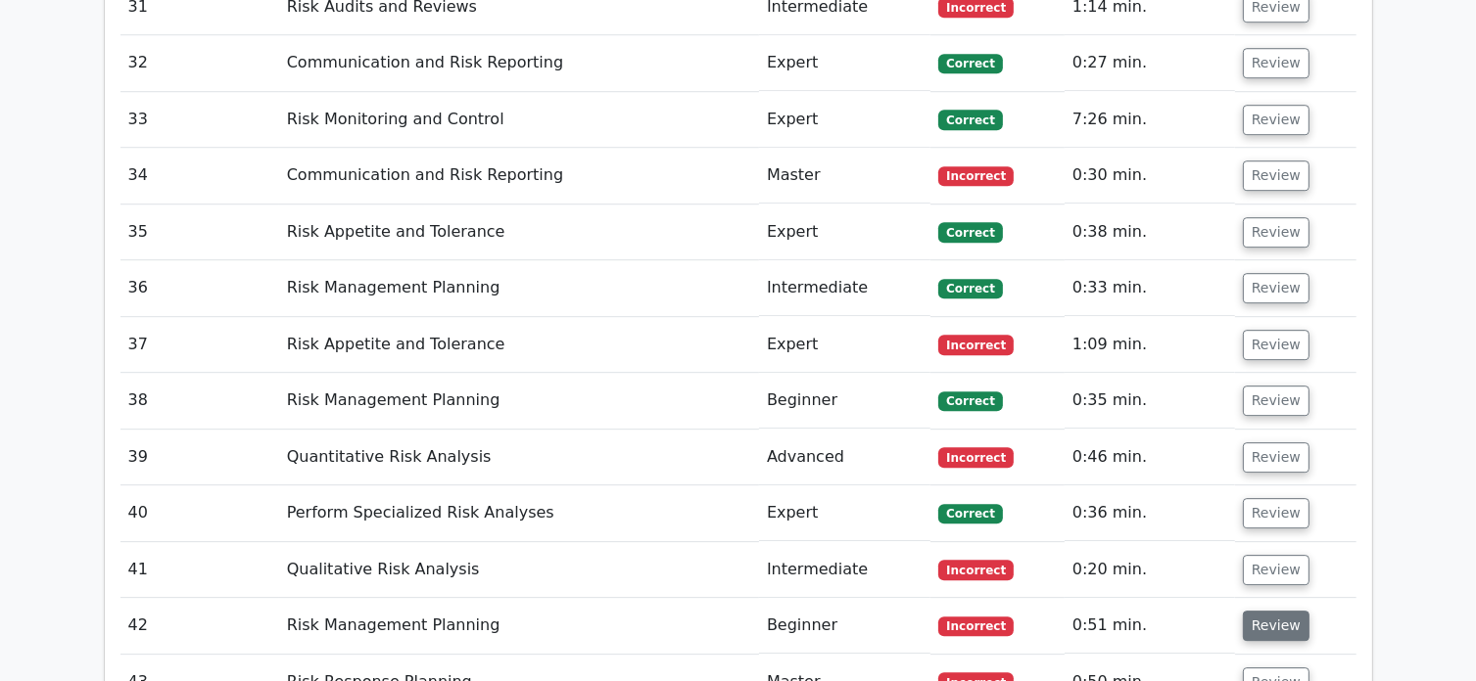
click at [1272, 611] on button "Review" at bounding box center [1276, 626] width 67 height 30
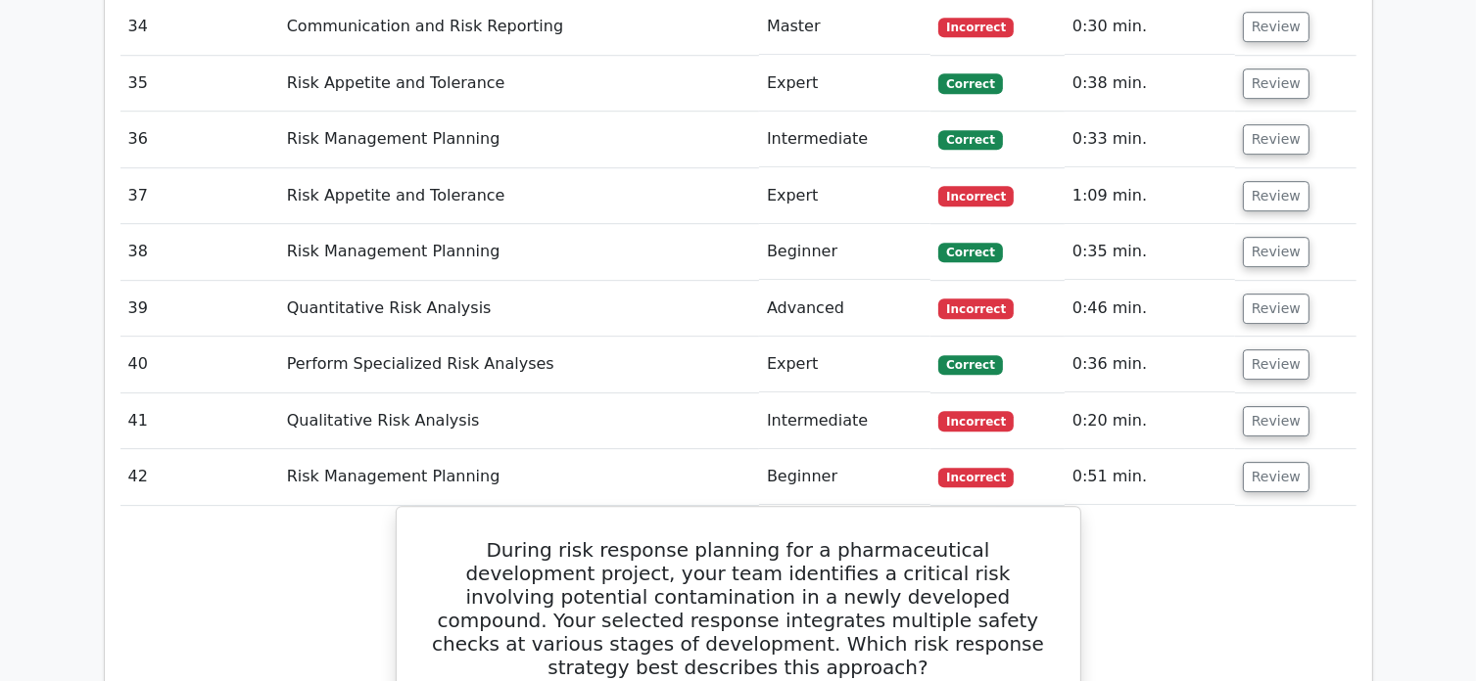
scroll to position [5875, 0]
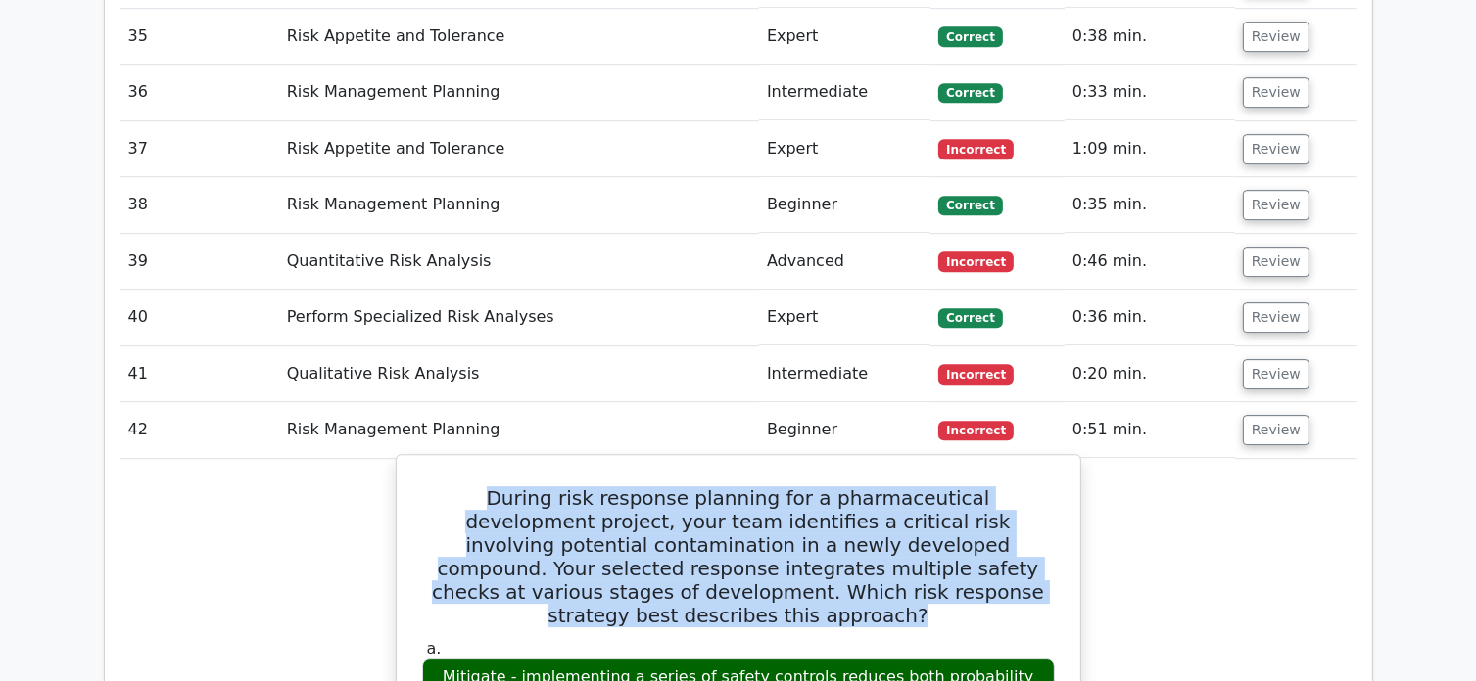
drag, startPoint x: 821, startPoint y: 406, endPoint x: 404, endPoint y: 277, distance: 435.7
copy h5 "During risk response planning for a pharmaceutical development project, your te…"
drag, startPoint x: 817, startPoint y: 492, endPoint x: 436, endPoint y: 463, distance: 381.9
click at [436, 659] on div "Mitigate - implementing a series of safety controls reduces both probability an…" at bounding box center [738, 688] width 633 height 59
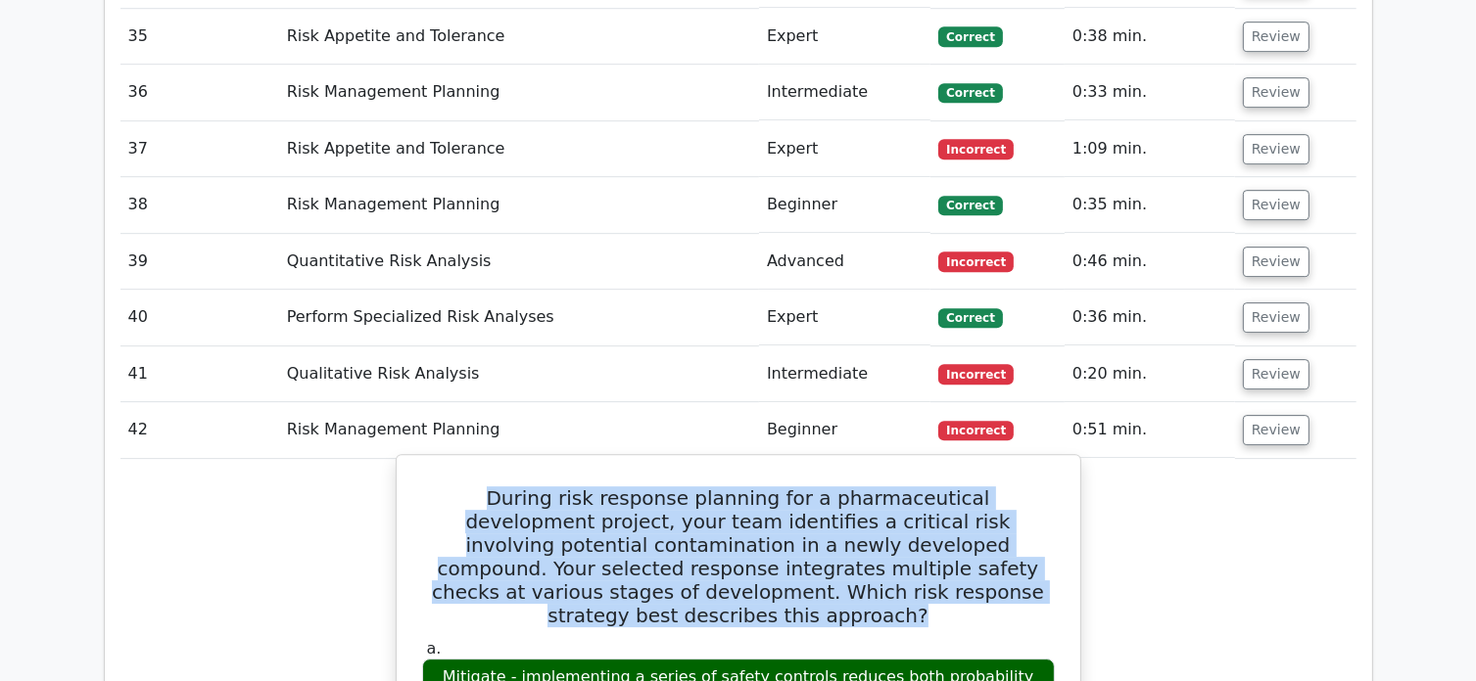
copy div "Mitigate - implementing a series of safety controls reduces both probability an…"
